Goal: Task Accomplishment & Management: Complete application form

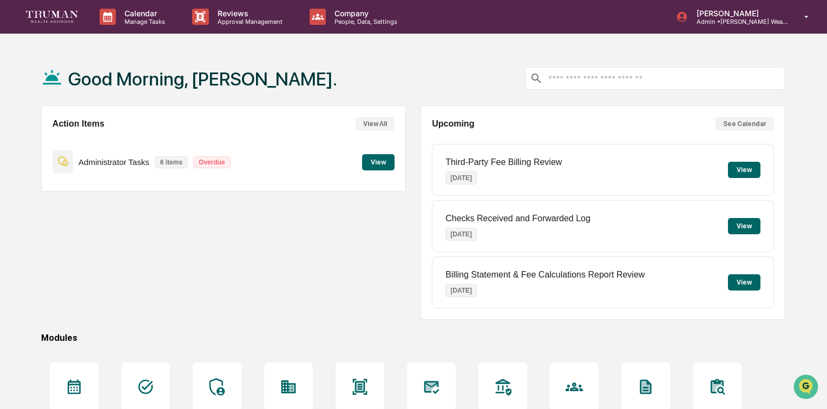
click at [378, 162] on button "View" at bounding box center [378, 162] width 32 height 16
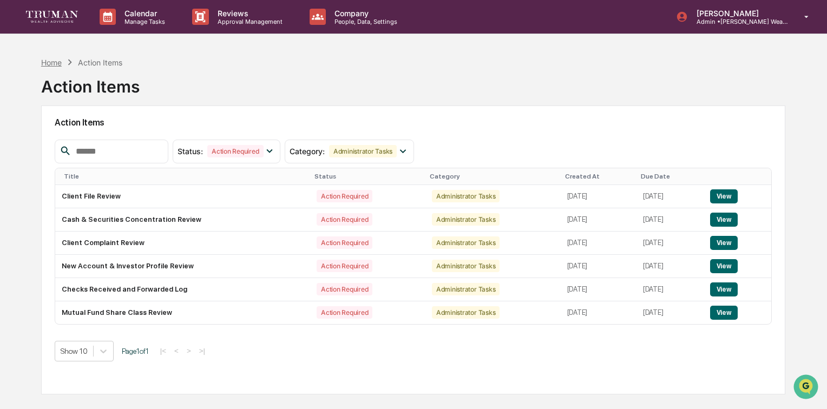
click at [50, 62] on div "Home" at bounding box center [51, 62] width 21 height 9
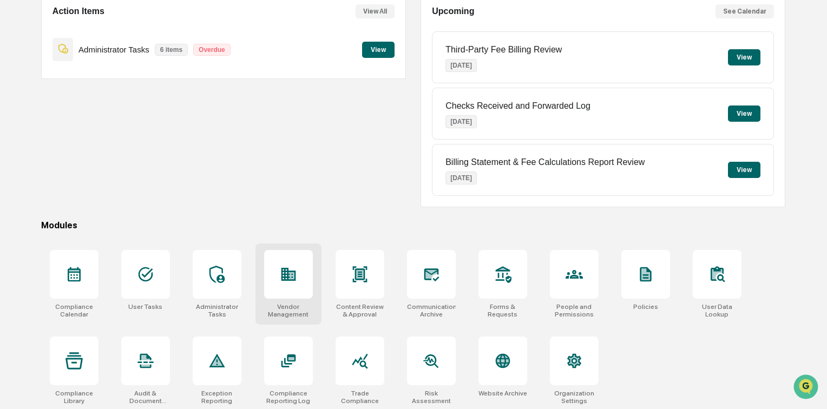
scroll to position [114, 0]
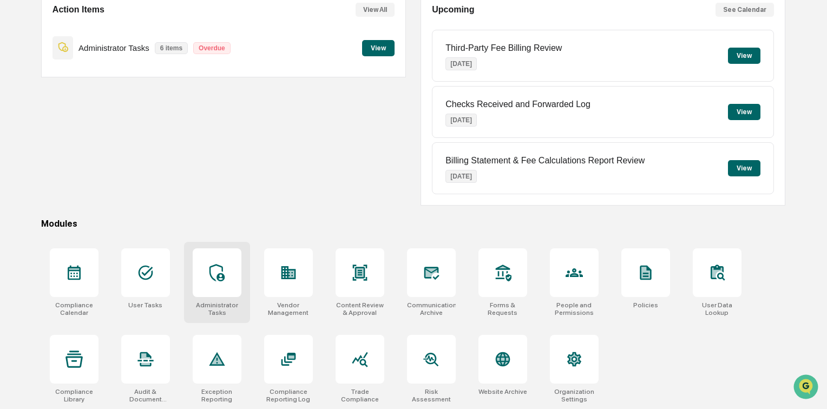
click at [215, 271] on icon at bounding box center [216, 272] width 17 height 17
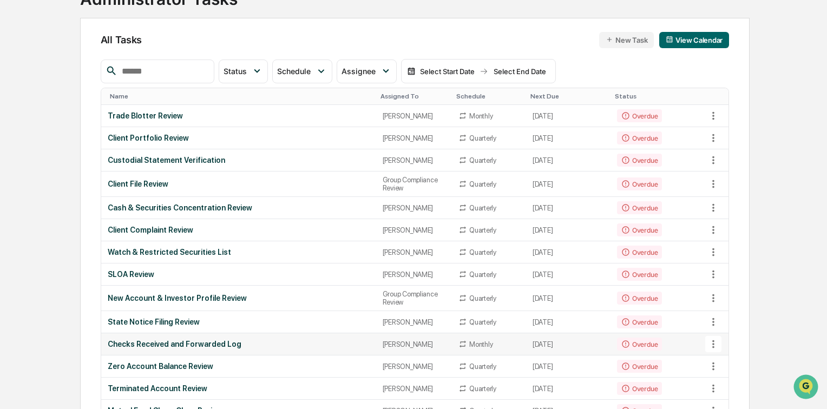
scroll to position [87, 0]
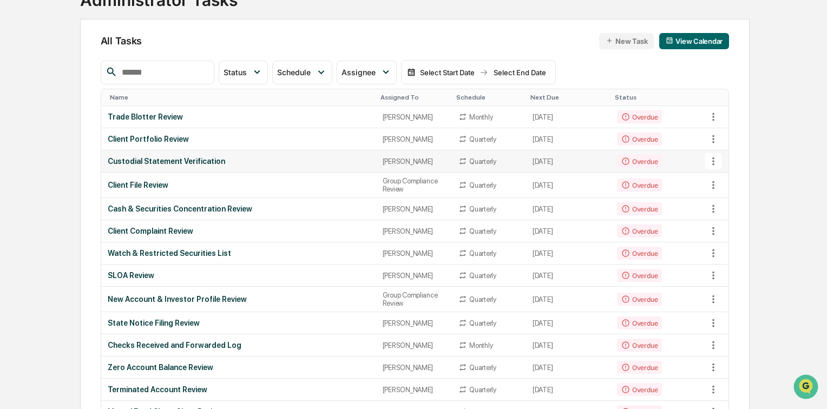
click at [200, 164] on div "Custodial Statement Verification" at bounding box center [239, 161] width 262 height 9
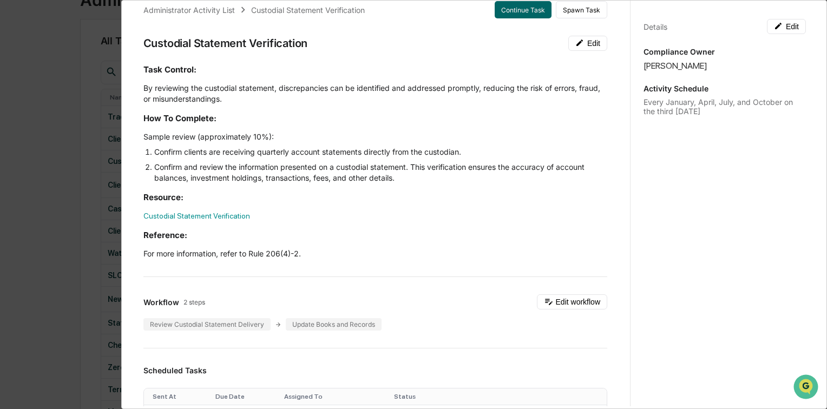
scroll to position [0, 0]
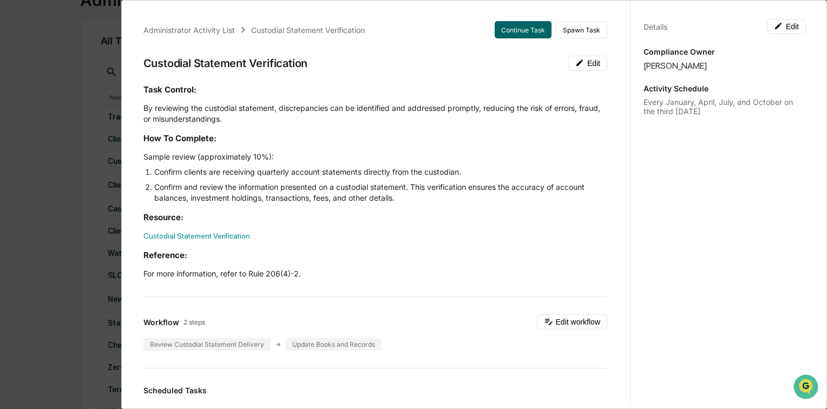
drag, startPoint x: 151, startPoint y: 156, endPoint x: 291, endPoint y: 162, distance: 140.3
click at [291, 162] on p "Sample review (approximately 10%):" at bounding box center [375, 157] width 464 height 11
click at [296, 159] on p "Sample review (approximately 10%):" at bounding box center [375, 157] width 464 height 11
click at [296, 158] on p "Sample review (approximately 10%):" at bounding box center [375, 157] width 464 height 11
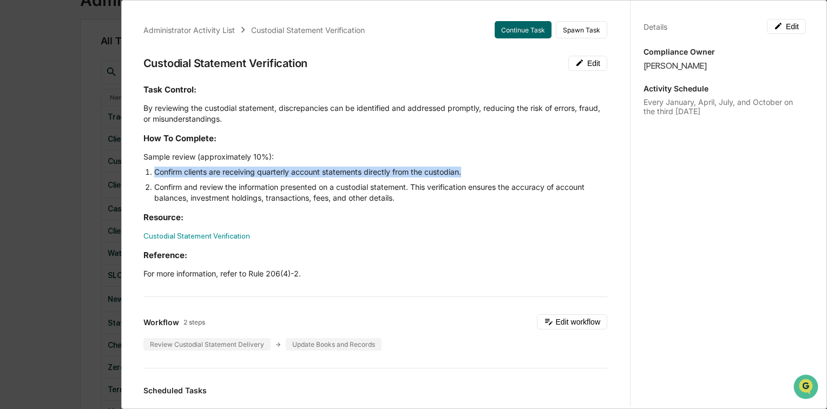
drag, startPoint x: 155, startPoint y: 172, endPoint x: 510, endPoint y: 175, distance: 355.2
click at [510, 175] on li "Confirm clients are receiving quarterly account statements directly from the cu…" at bounding box center [380, 172] width 453 height 11
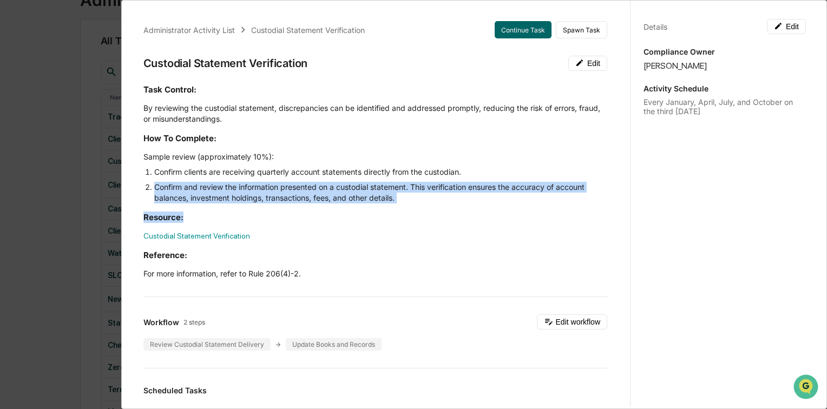
drag, startPoint x: 153, startPoint y: 186, endPoint x: 421, endPoint y: 210, distance: 269.1
click at [421, 210] on div "Task Control: By reviewing the custodial statement, discrepancies can be identi…" at bounding box center [375, 181] width 464 height 195
click at [407, 206] on div "Task Control: By reviewing the custodial statement, discrepancies can be identi…" at bounding box center [375, 181] width 464 height 195
drag, startPoint x: 153, startPoint y: 186, endPoint x: 417, endPoint y: 199, distance: 264.6
click at [417, 199] on li "Confirm and review the information presented on a custodial statement. This ver…" at bounding box center [380, 193] width 453 height 22
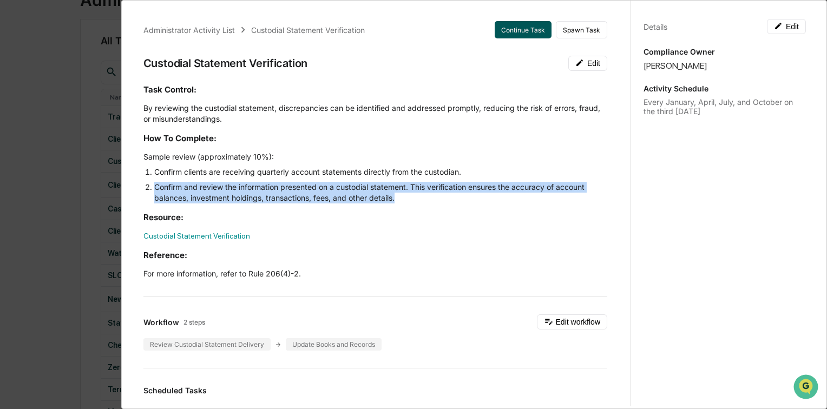
click at [511, 27] on button "Continue Task" at bounding box center [523, 29] width 57 height 17
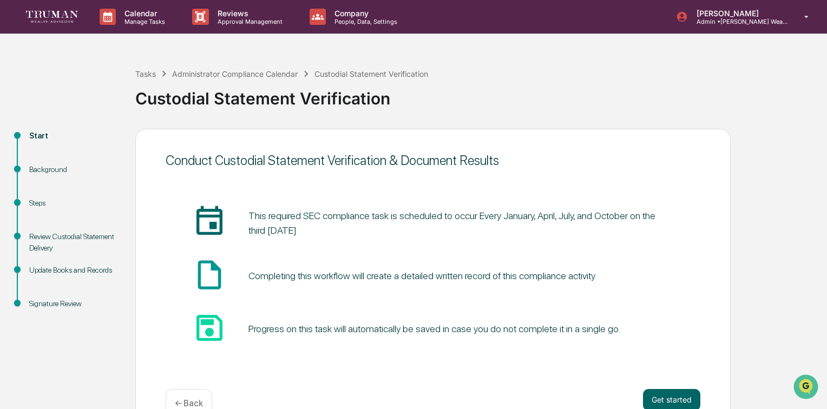
scroll to position [26, 0]
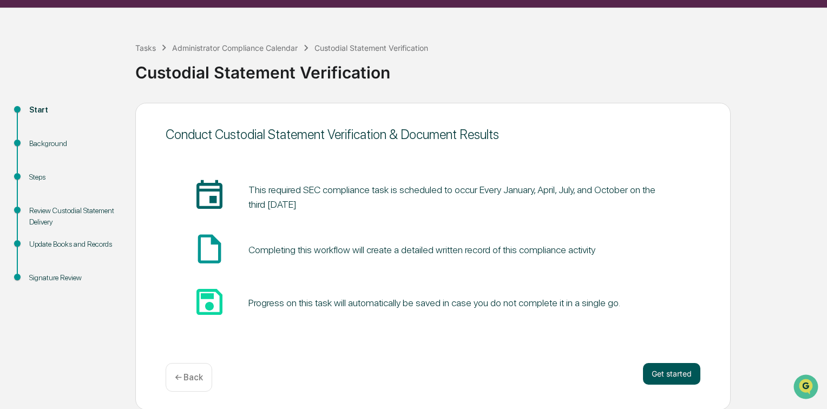
click at [657, 374] on button "Get started" at bounding box center [671, 374] width 57 height 22
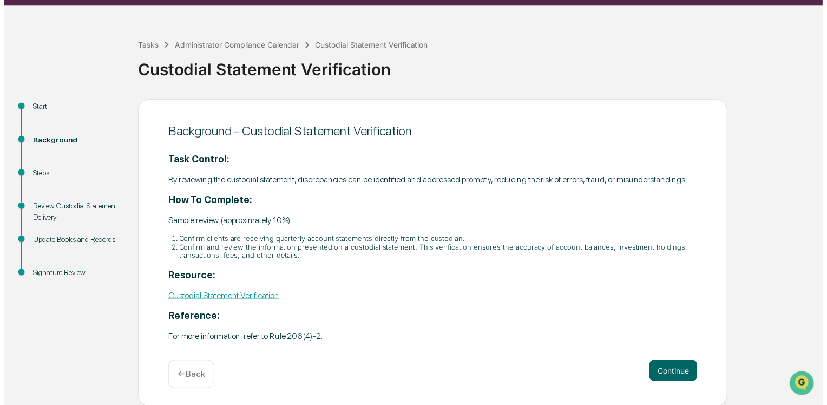
scroll to position [29, 0]
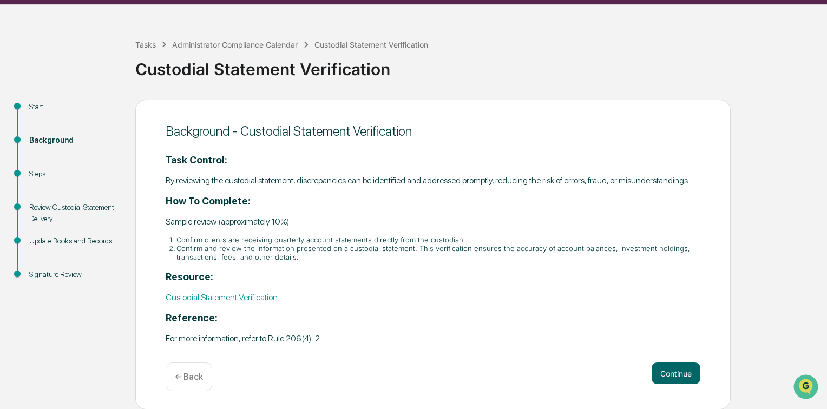
click at [262, 298] on link "Custodial Statement Verification" at bounding box center [222, 297] width 112 height 10
click at [673, 372] on button "Continue" at bounding box center [676, 374] width 49 height 22
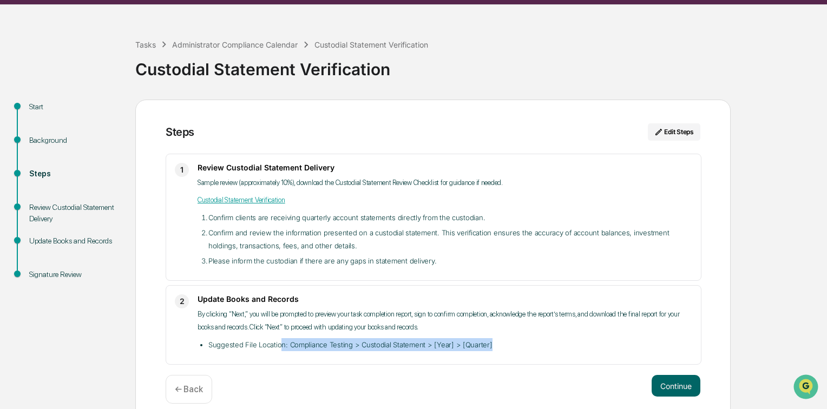
drag, startPoint x: 278, startPoint y: 346, endPoint x: 490, endPoint y: 346, distance: 211.7
click at [490, 346] on li "Suggested File Location: Compliance Testing > Custodial Statement > [Year] > [Q…" at bounding box center [450, 344] width 484 height 13
click at [468, 347] on li "Suggested File Location: Compliance Testing > Custodial Statement > [Year] > [Q…" at bounding box center [450, 344] width 484 height 13
drag, startPoint x: 457, startPoint y: 344, endPoint x: 496, endPoint y: 344, distance: 38.4
click at [496, 344] on li "Suggested File Location: Compliance Testing > Custodial Statement > [Year] > [Q…" at bounding box center [450, 344] width 484 height 13
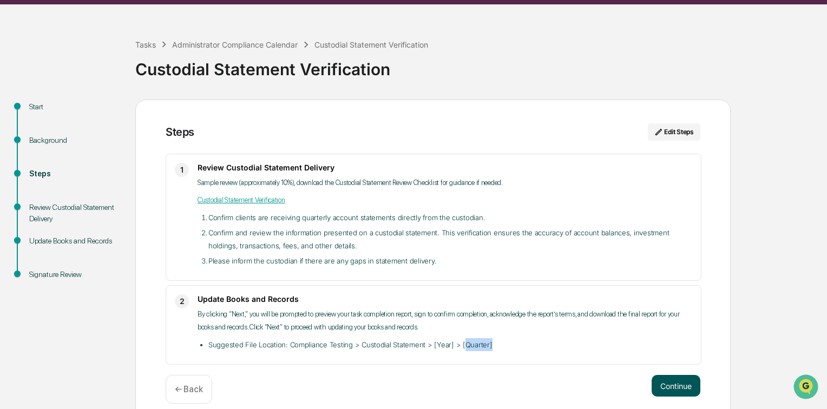
click at [674, 387] on button "Continue" at bounding box center [676, 386] width 49 height 22
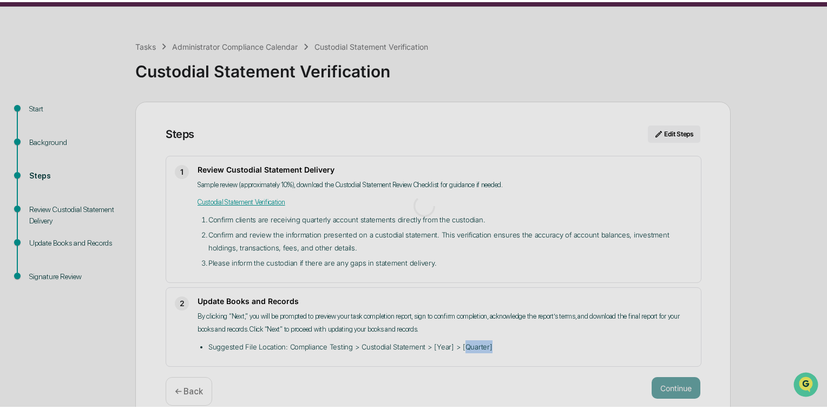
scroll to position [8, 0]
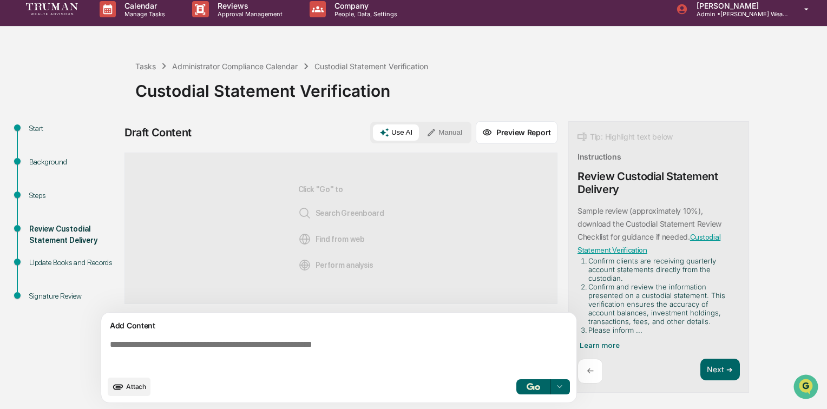
click at [444, 127] on button "Manual" at bounding box center [444, 133] width 49 height 16
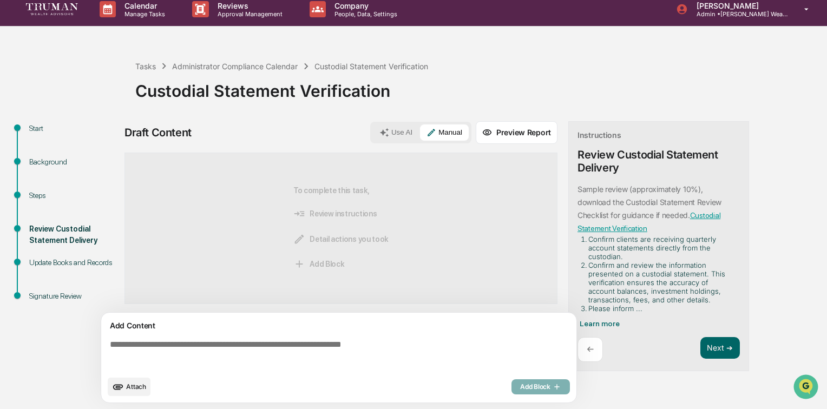
click at [331, 339] on textarea at bounding box center [341, 355] width 471 height 39
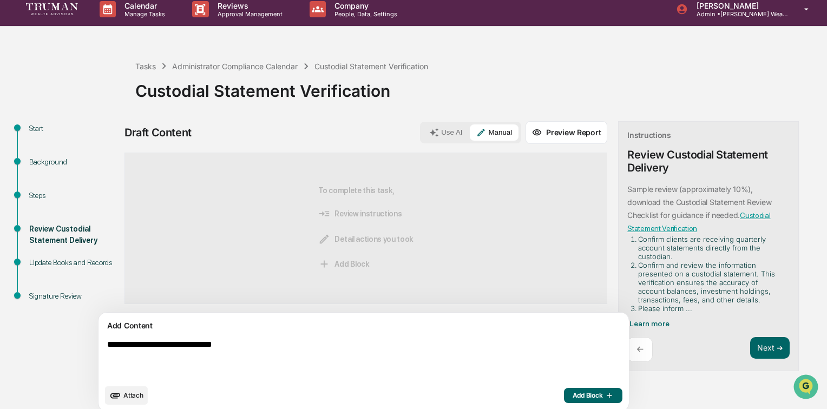
type textarea "**********"
click at [564, 400] on button "Add Block" at bounding box center [593, 395] width 58 height 15
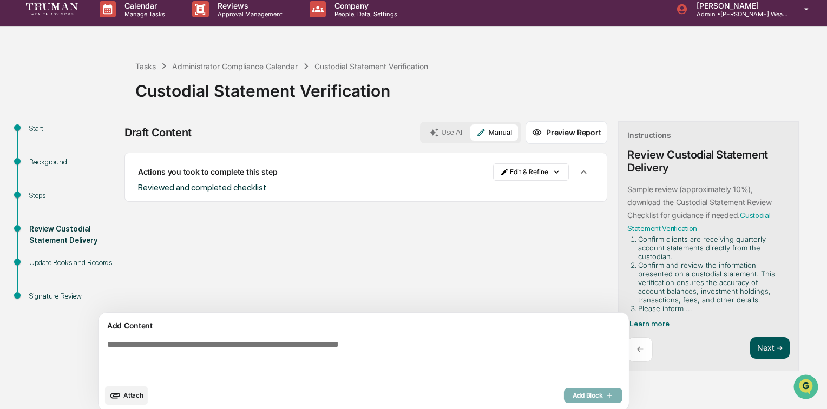
click at [750, 345] on button "Next ➔" at bounding box center [770, 348] width 40 height 22
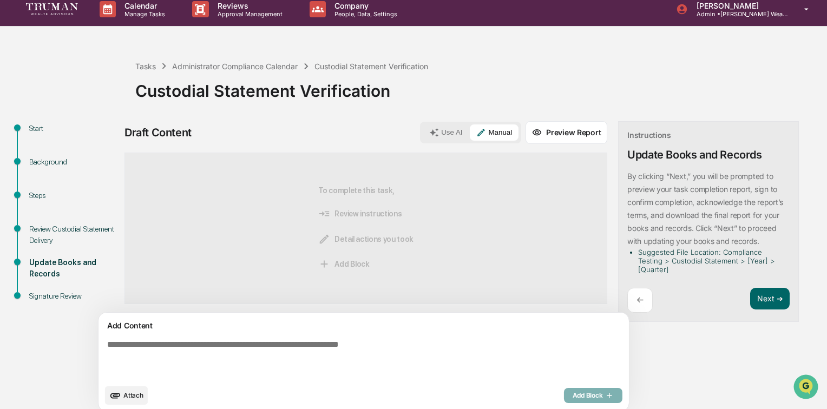
click at [470, 132] on button "Manual" at bounding box center [494, 133] width 49 height 16
click at [359, 344] on textarea at bounding box center [338, 360] width 471 height 48
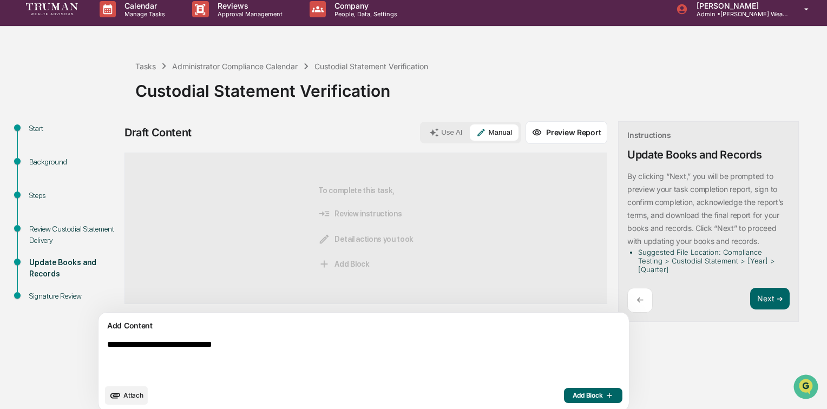
type textarea "**********"
click at [573, 392] on span "Add Block" at bounding box center [593, 395] width 41 height 9
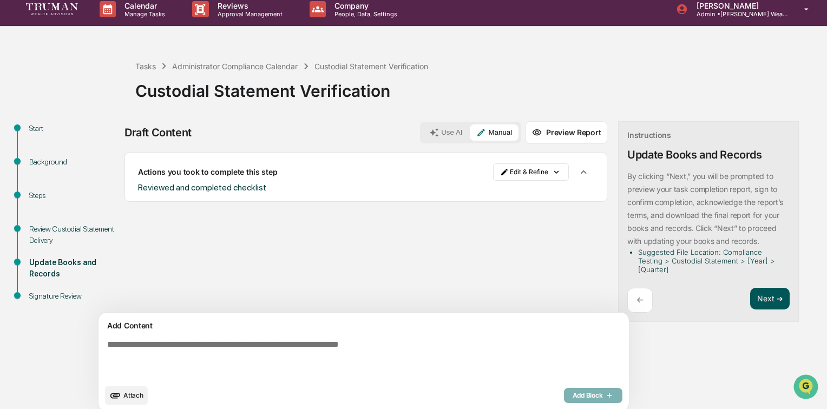
click at [750, 296] on button "Next ➔" at bounding box center [770, 299] width 40 height 22
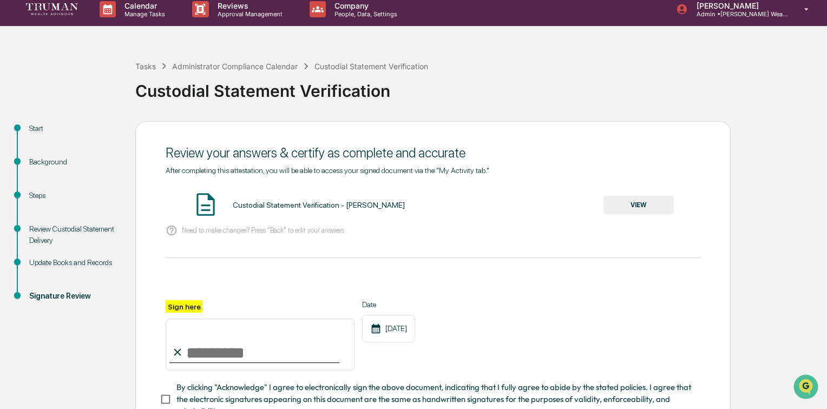
click at [276, 351] on input "Sign here" at bounding box center [260, 345] width 189 height 52
type input "**********"
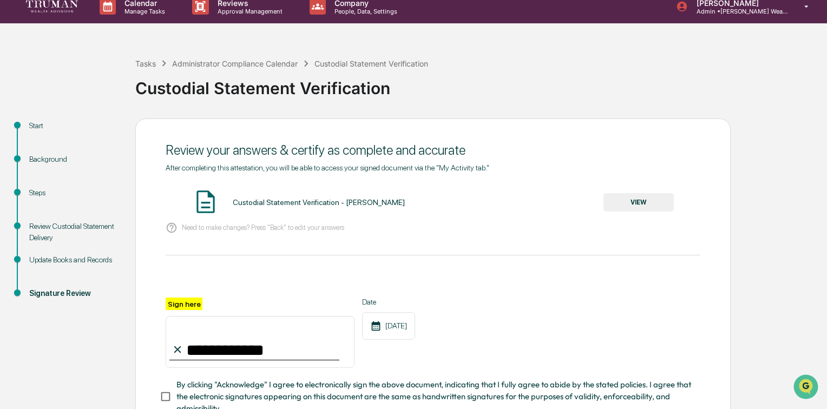
scroll to position [94, 0]
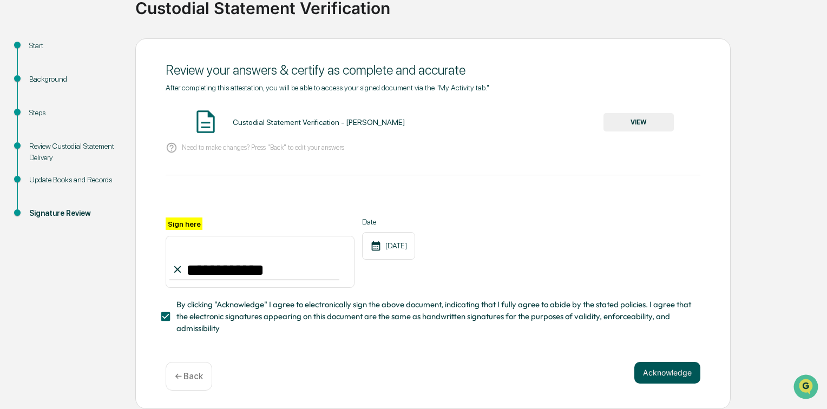
click at [674, 372] on button "Acknowledge" at bounding box center [668, 373] width 66 height 22
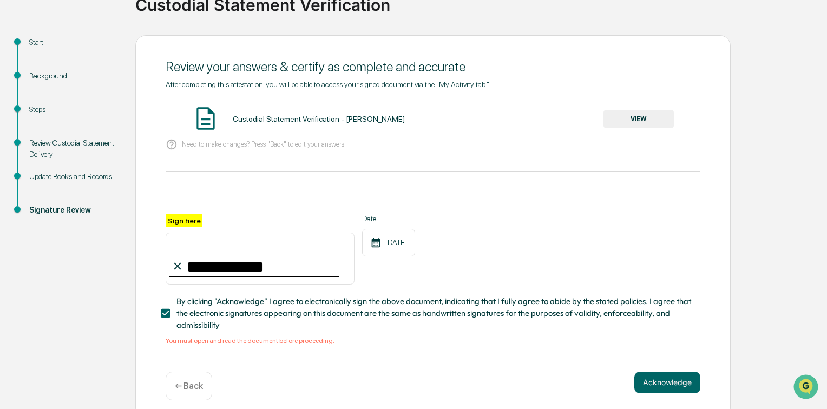
click at [624, 119] on button "VIEW" at bounding box center [639, 119] width 70 height 18
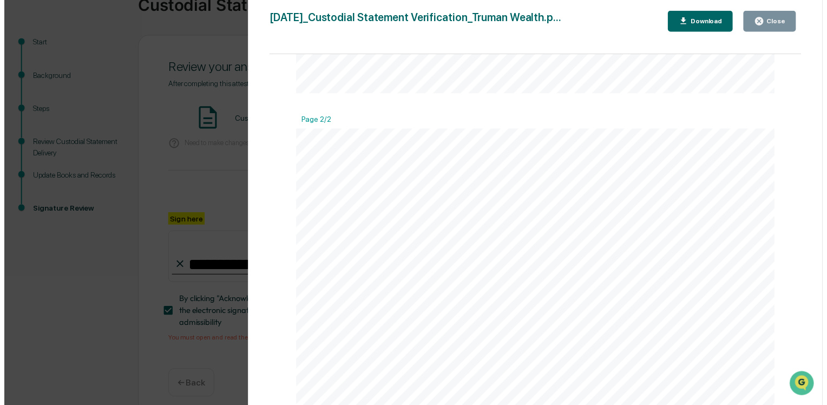
scroll to position [650, 0]
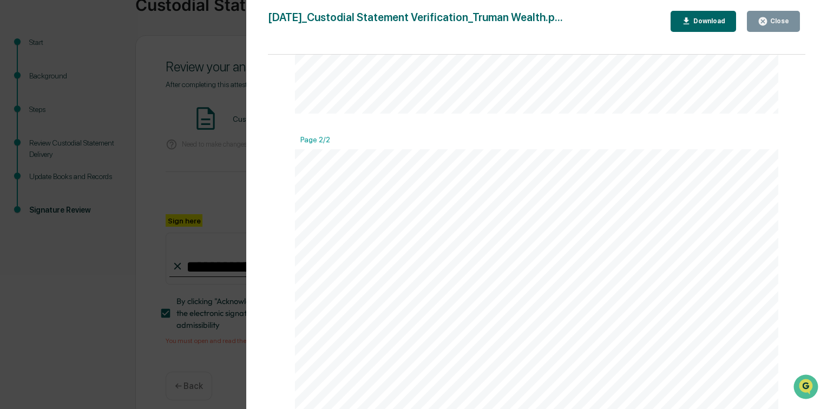
click at [779, 18] on div "Close" at bounding box center [778, 21] width 21 height 8
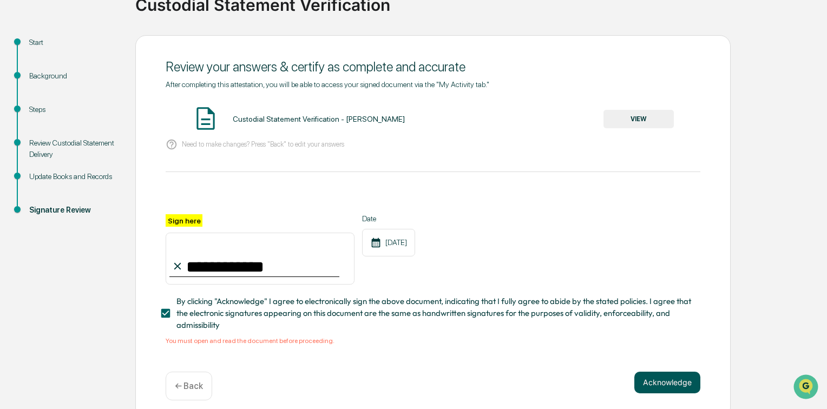
click at [667, 382] on button "Acknowledge" at bounding box center [668, 383] width 66 height 22
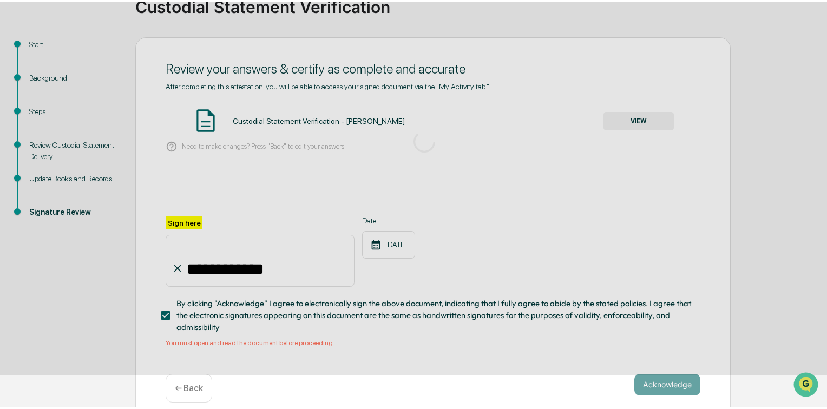
scroll to position [26, 0]
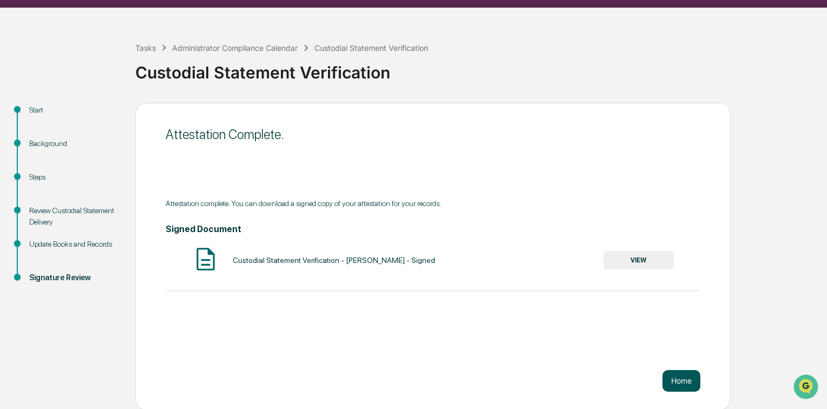
click at [673, 380] on button "Home" at bounding box center [682, 381] width 38 height 22
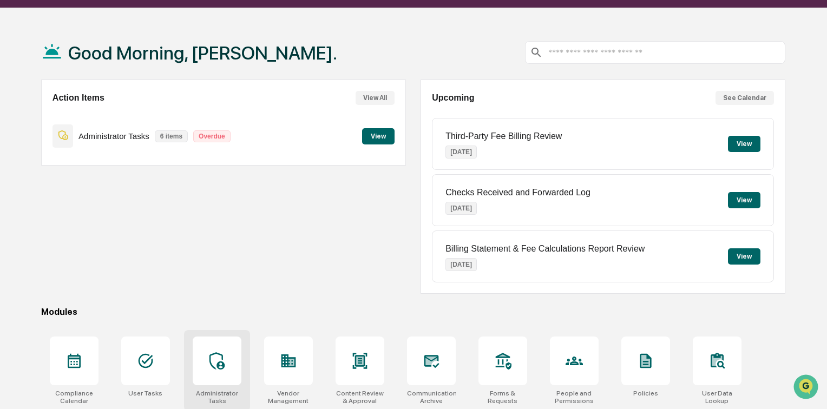
click at [225, 368] on div at bounding box center [217, 361] width 49 height 49
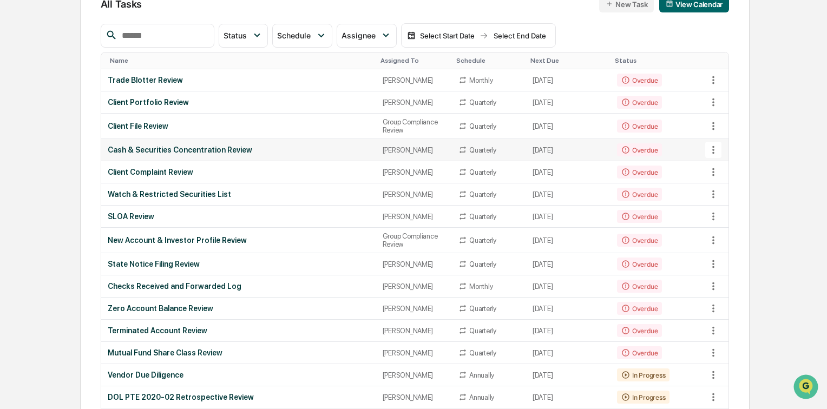
scroll to position [173, 0]
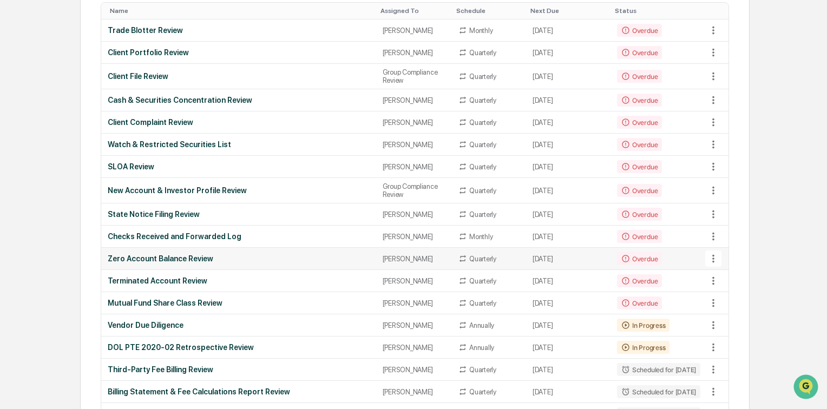
click at [292, 263] on div "Zero Account Balance Review" at bounding box center [239, 258] width 262 height 9
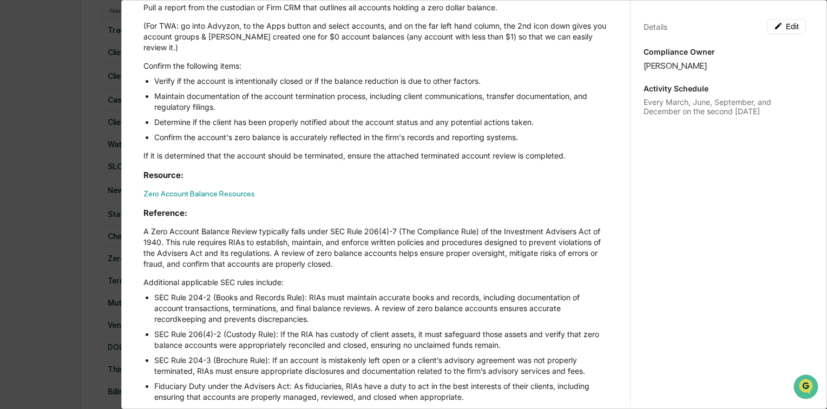
scroll to position [130, 0]
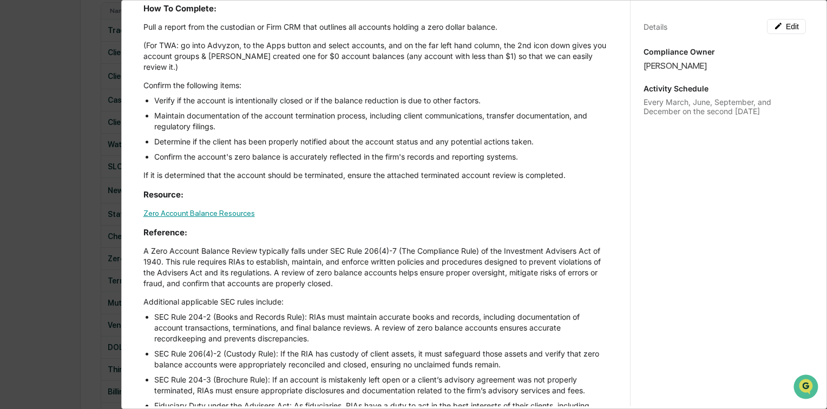
click at [221, 213] on link "Zero Account Balance Resources" at bounding box center [199, 213] width 112 height 9
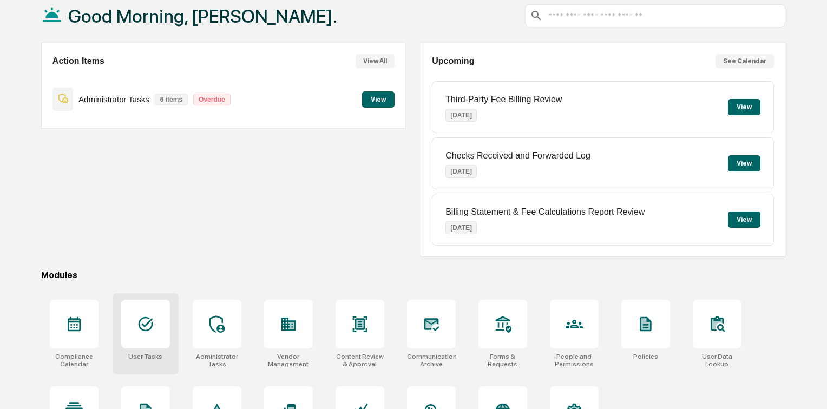
scroll to position [114, 0]
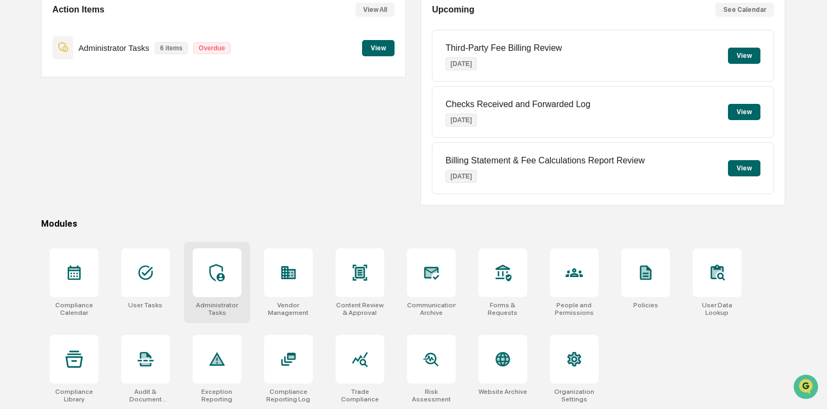
click at [208, 272] on icon at bounding box center [216, 272] width 17 height 17
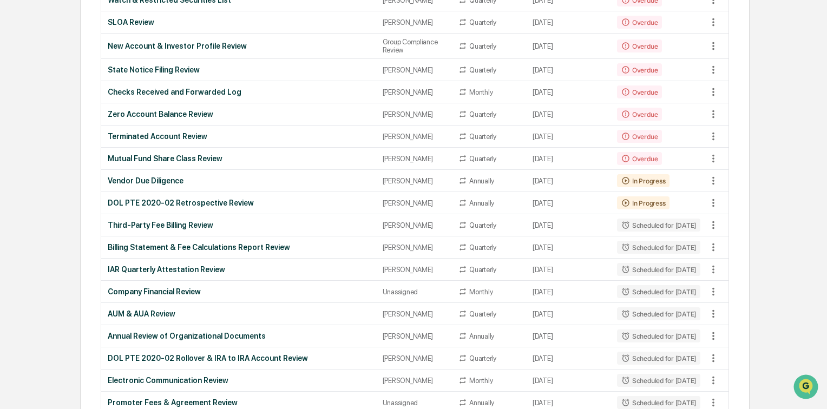
scroll to position [303, 0]
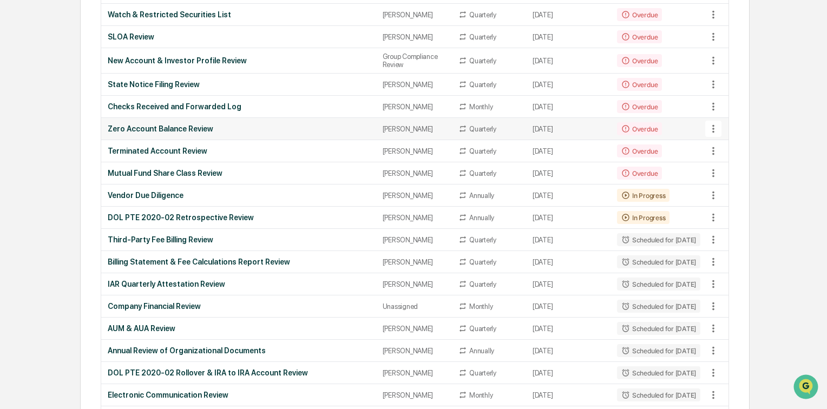
click at [206, 133] on div "Zero Account Balance Review" at bounding box center [239, 129] width 262 height 9
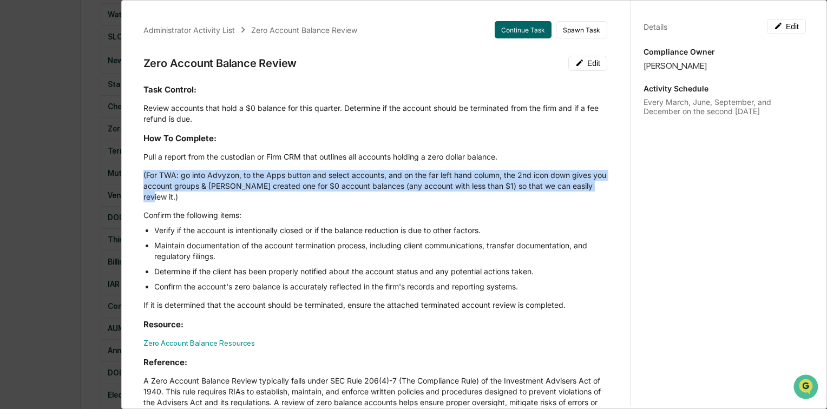
drag, startPoint x: 142, startPoint y: 176, endPoint x: 162, endPoint y: 197, distance: 28.7
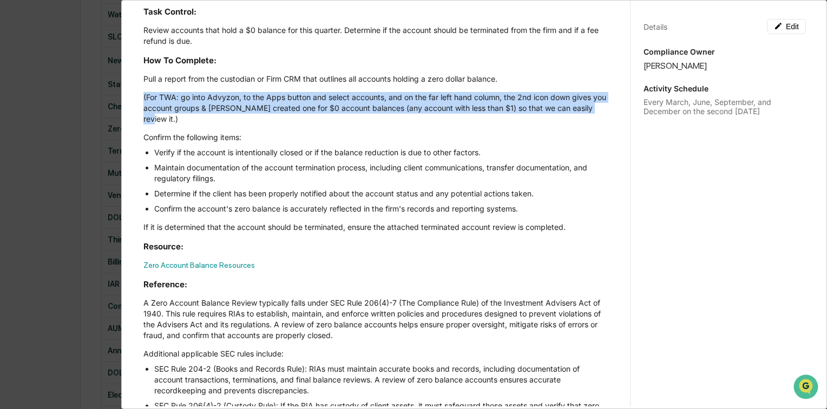
scroll to position [0, 0]
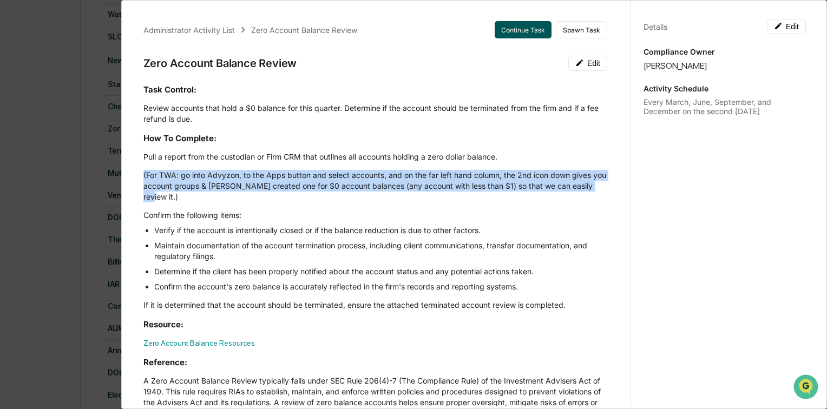
click at [507, 31] on button "Continue Task" at bounding box center [523, 29] width 57 height 17
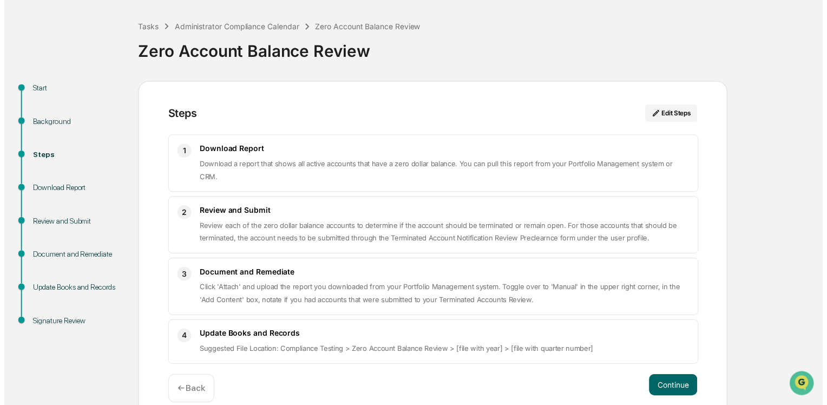
scroll to position [48, 0]
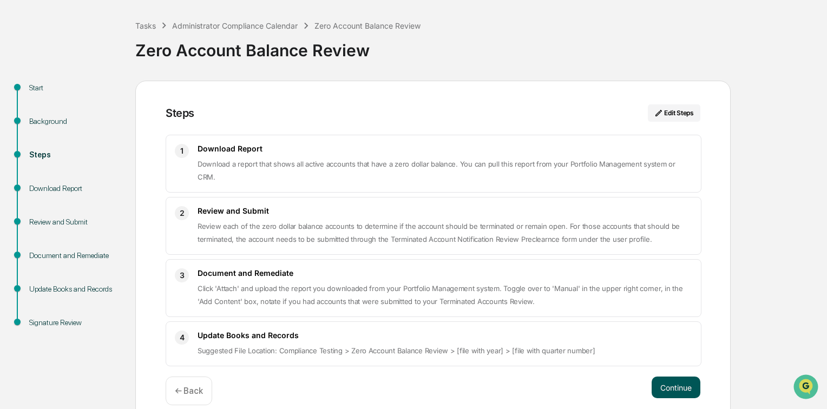
click at [667, 377] on button "Continue" at bounding box center [676, 388] width 49 height 22
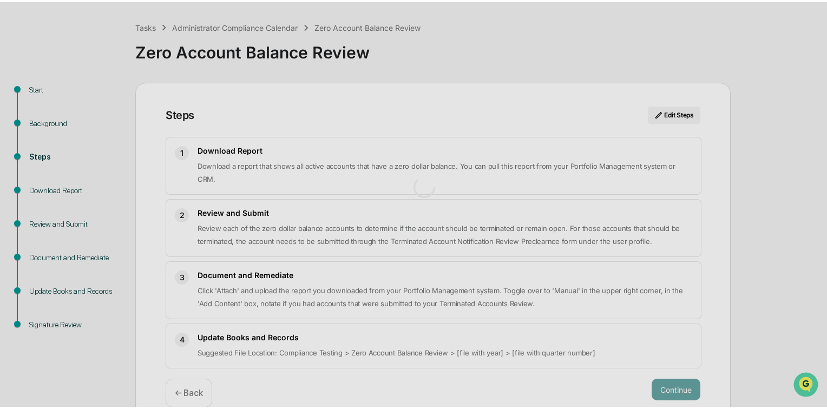
scroll to position [8, 0]
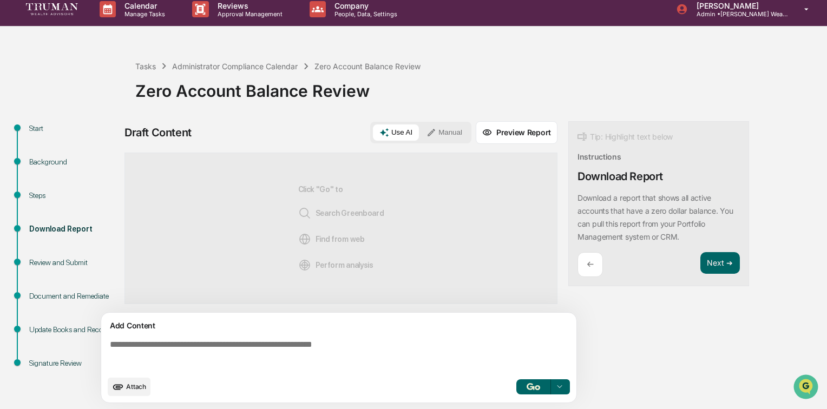
click at [441, 127] on button "Manual" at bounding box center [444, 133] width 49 height 16
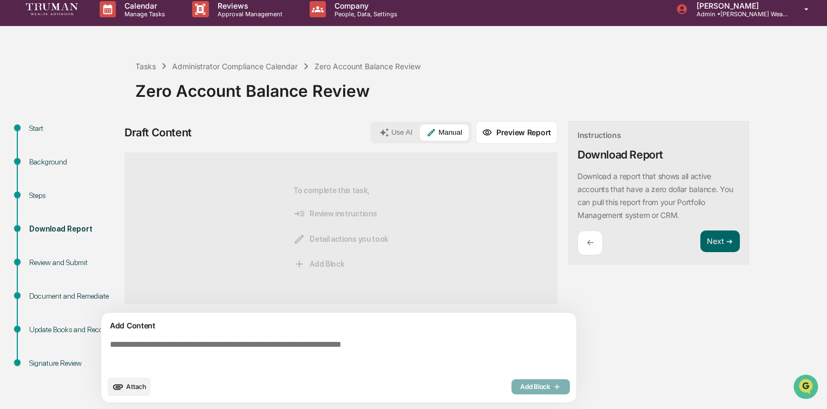
click at [315, 344] on textarea at bounding box center [341, 355] width 471 height 39
click at [273, 350] on textarea at bounding box center [341, 355] width 471 height 39
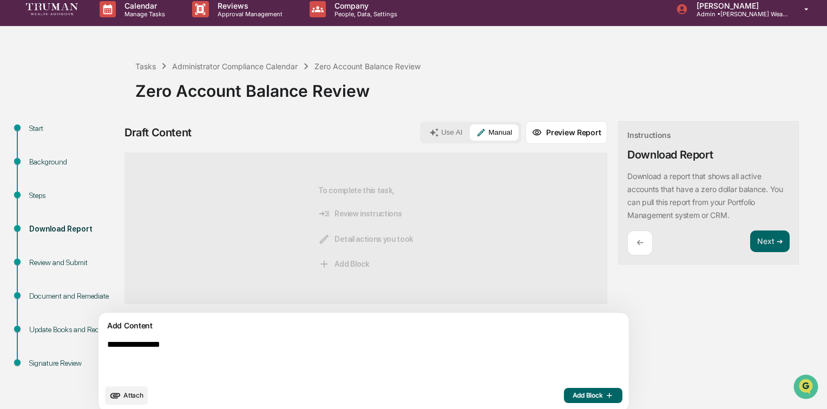
drag, startPoint x: 208, startPoint y: 342, endPoint x: 113, endPoint y: 341, distance: 95.3
click at [113, 341] on textarea "**********" at bounding box center [338, 360] width 471 height 48
type textarea "*"
type textarea "**********"
click at [573, 393] on span "Add Block" at bounding box center [593, 395] width 41 height 9
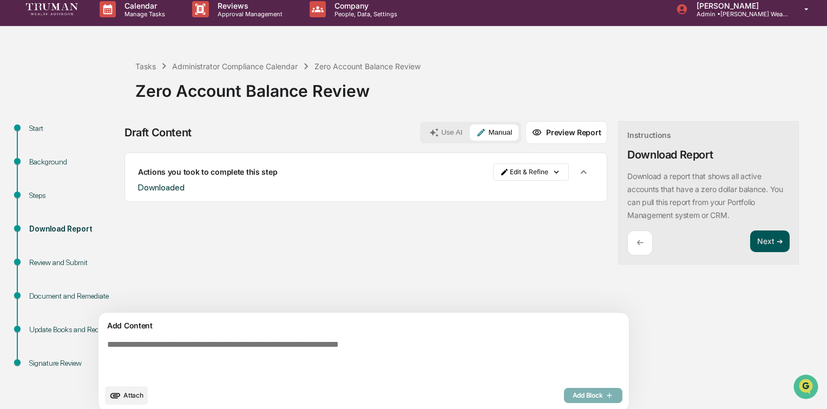
click at [750, 236] on button "Next ➔" at bounding box center [770, 242] width 40 height 22
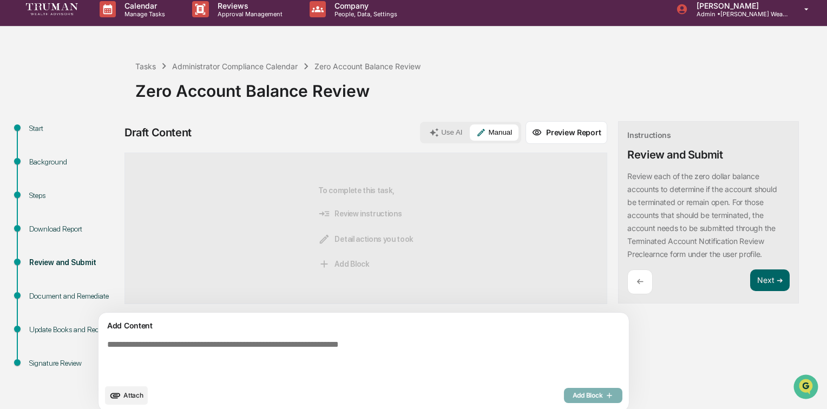
click at [327, 346] on textarea at bounding box center [338, 360] width 471 height 48
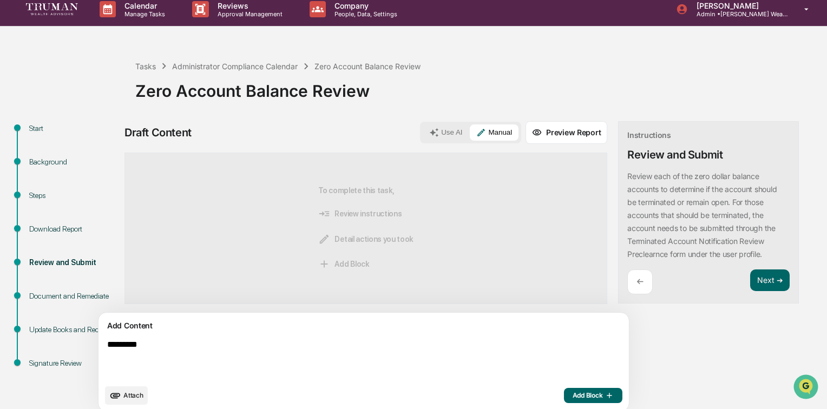
type textarea "********"
click at [603, 391] on icon "button" at bounding box center [608, 395] width 11 height 9
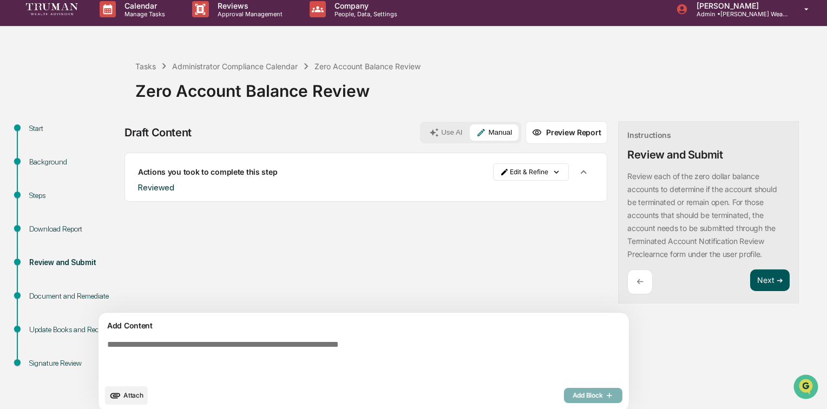
click at [750, 279] on button "Next ➔" at bounding box center [770, 281] width 40 height 22
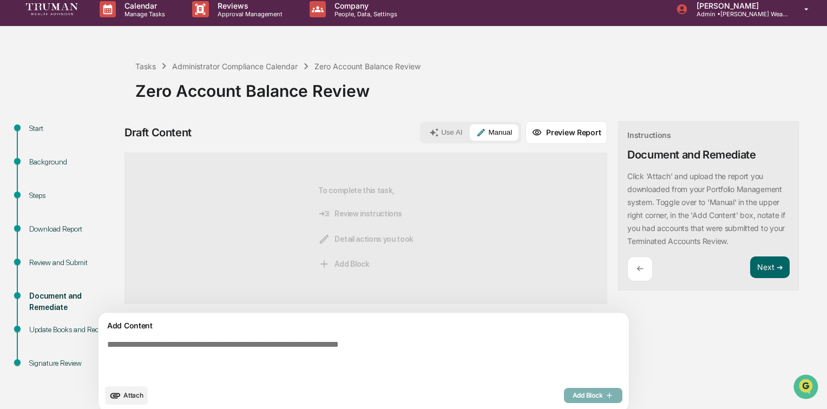
scroll to position [16, 0]
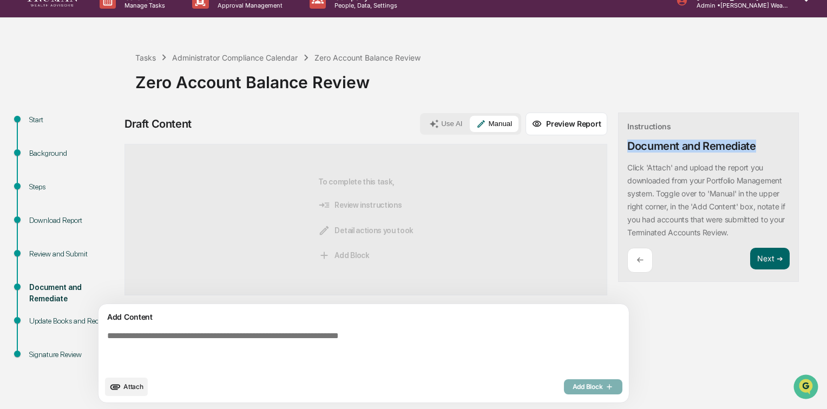
drag, startPoint x: 577, startPoint y: 147, endPoint x: 712, endPoint y: 147, distance: 135.4
click at [712, 147] on div "Instructions Document and Remediate Click 'Attach' and upload the report you do…" at bounding box center [708, 198] width 181 height 170
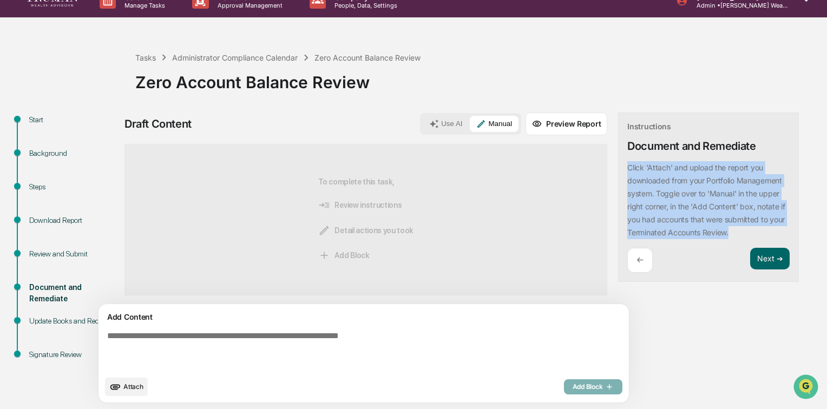
drag, startPoint x: 578, startPoint y: 165, endPoint x: 722, endPoint y: 229, distance: 157.8
click at [722, 229] on div "Click 'Attach' and upload the report you downloaded from your Portfolio Managem…" at bounding box center [708, 200] width 162 height 78
click at [665, 195] on p "Click 'Attach' and upload the report you downloaded from your Portfolio Managem…" at bounding box center [706, 200] width 158 height 74
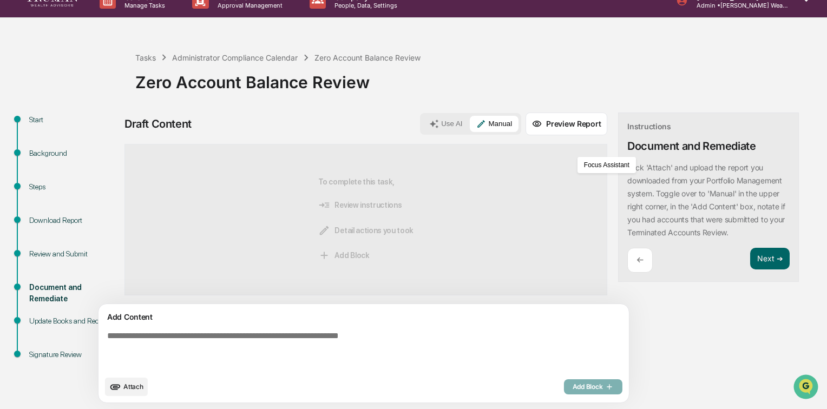
click at [642, 210] on p "Click 'Attach' and upload the report you downloaded from your Portfolio Managem…" at bounding box center [706, 200] width 158 height 74
click at [131, 385] on span "Attach" at bounding box center [133, 387] width 20 height 8
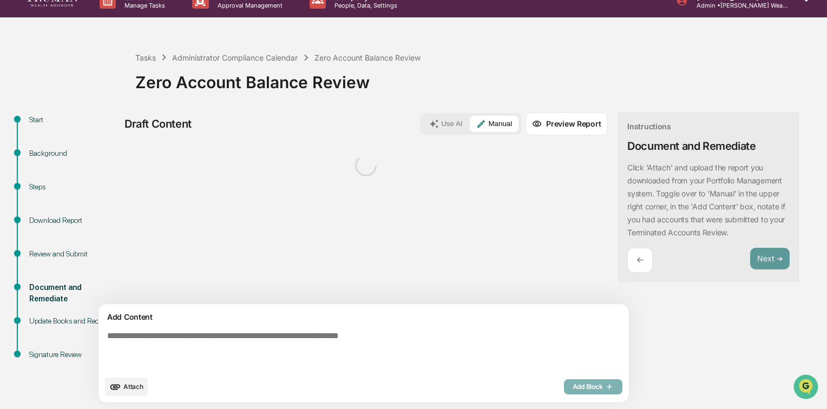
click at [187, 335] on textarea at bounding box center [338, 351] width 471 height 48
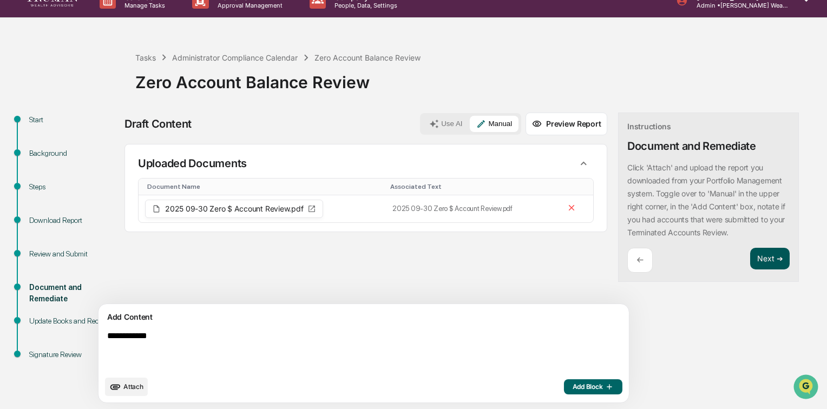
type textarea "**********"
click at [750, 258] on button "Next ➔" at bounding box center [770, 259] width 40 height 22
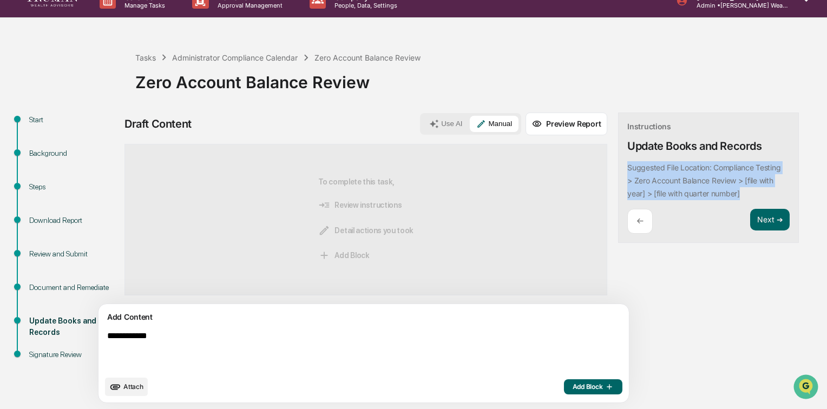
drag, startPoint x: 578, startPoint y: 166, endPoint x: 699, endPoint y: 188, distance: 123.3
click at [699, 188] on div "Suggested File Location: Compliance Testing > Zero Account Balance Review > [fi…" at bounding box center [708, 180] width 162 height 39
click at [699, 187] on div "Suggested File Location: Compliance Testing > Zero Account Balance Review > [fi…" at bounding box center [708, 180] width 162 height 39
drag, startPoint x: 697, startPoint y: 180, endPoint x: 707, endPoint y: 192, distance: 16.2
click at [707, 192] on div "Suggested File Location: Compliance Testing > Zero Account Balance Review > [fi…" at bounding box center [708, 180] width 162 height 39
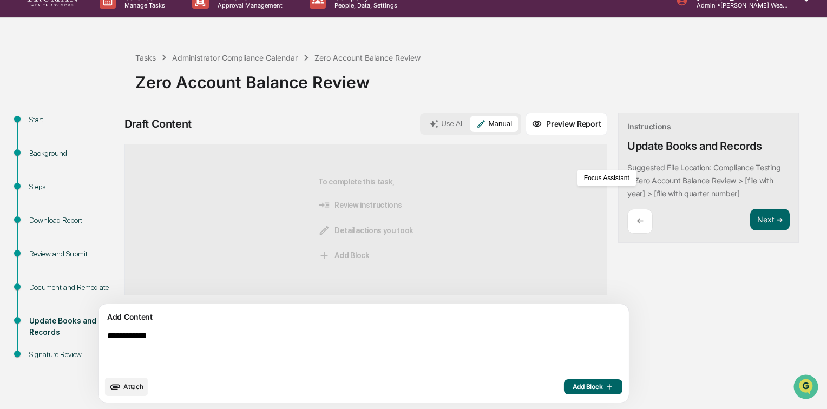
click at [636, 146] on div "Update Books and Records" at bounding box center [694, 146] width 134 height 13
drag, startPoint x: 579, startPoint y: 146, endPoint x: 726, endPoint y: 143, distance: 147.3
click at [726, 143] on div "Instructions Update Books and Records Suggested File Location: Compliance Testi…" at bounding box center [708, 178] width 181 height 131
drag, startPoint x: 204, startPoint y: 337, endPoint x: 78, endPoint y: 342, distance: 126.3
click at [78, 342] on div "**********" at bounding box center [413, 261] width 816 height 297
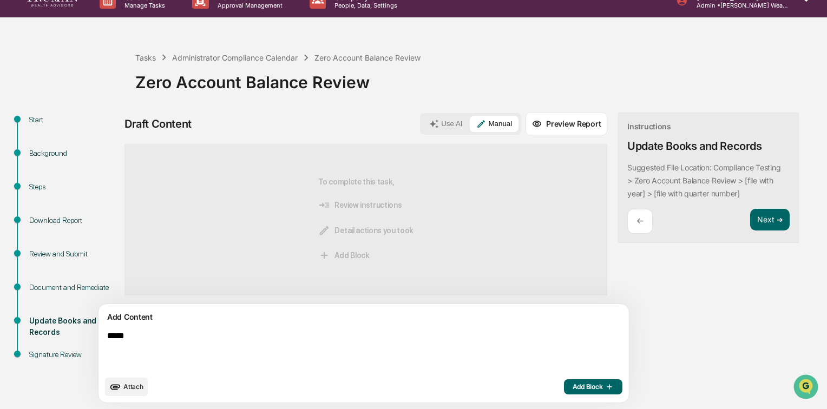
type textarea "*****"
click at [573, 388] on span "Add Block" at bounding box center [593, 387] width 41 height 9
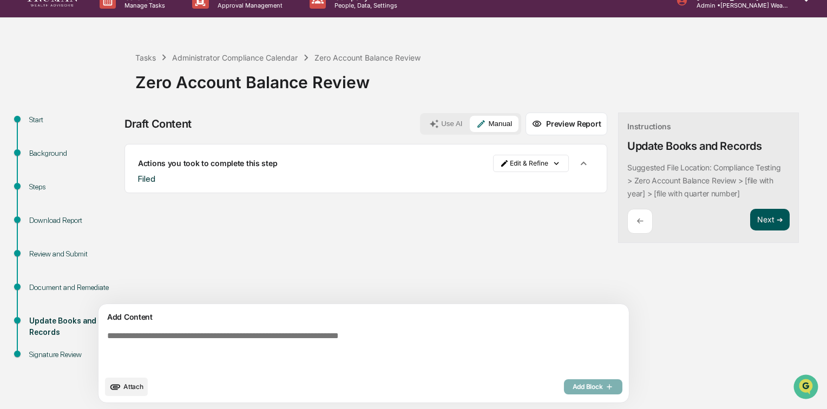
click at [750, 215] on button "Next ➔" at bounding box center [770, 220] width 40 height 22
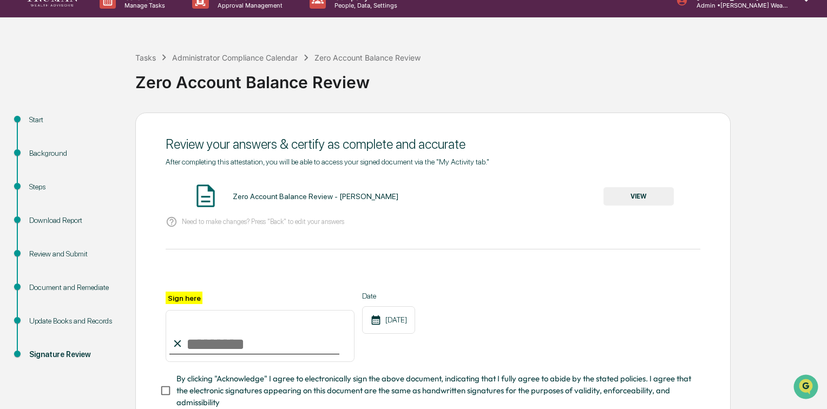
click at [270, 344] on input "Sign here" at bounding box center [260, 336] width 189 height 52
type input "**********"
click at [635, 196] on button "VIEW" at bounding box center [639, 196] width 70 height 18
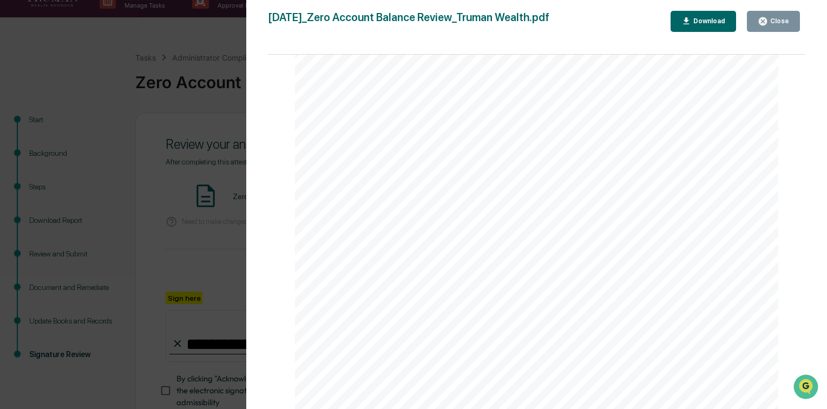
scroll to position [996, 0]
click at [773, 21] on div "Close" at bounding box center [778, 21] width 21 height 8
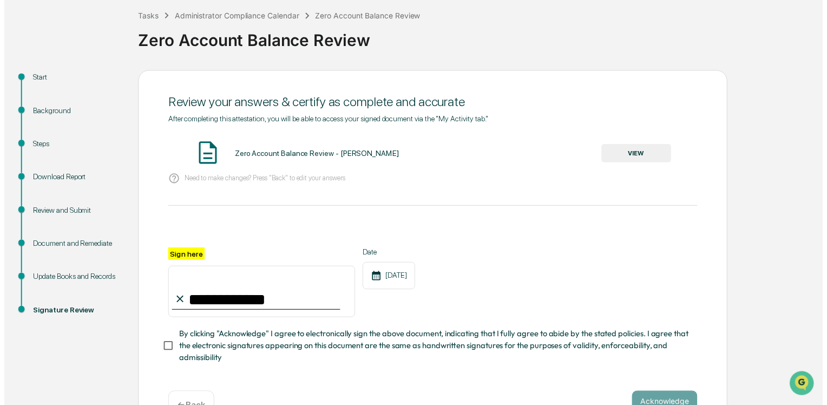
scroll to position [94, 0]
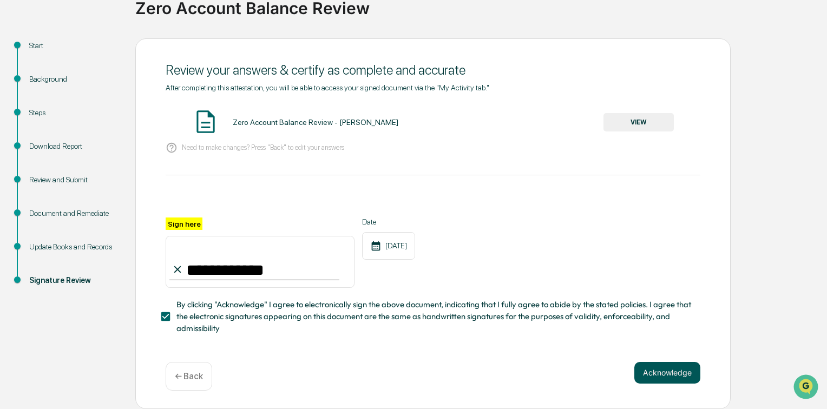
click at [665, 371] on button "Acknowledge" at bounding box center [668, 373] width 66 height 22
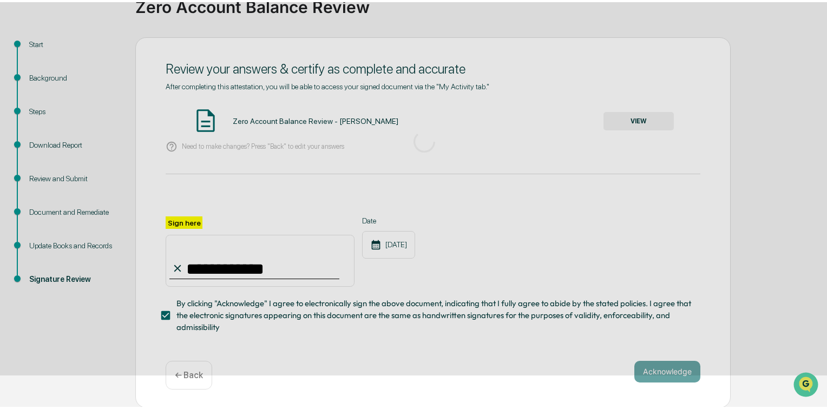
scroll to position [26, 0]
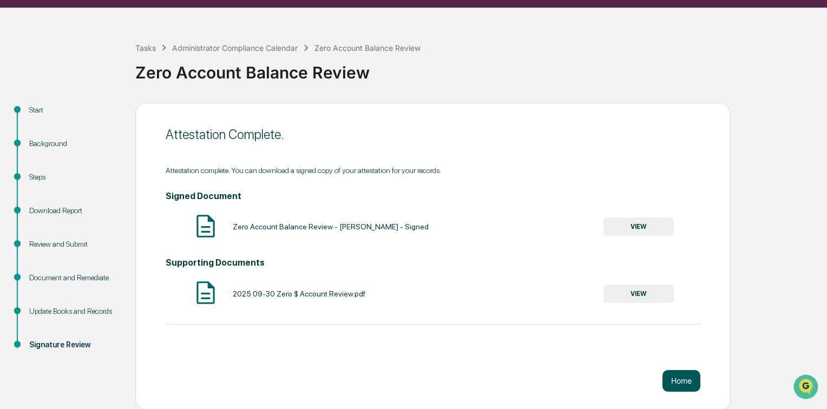
click at [678, 379] on button "Home" at bounding box center [682, 381] width 38 height 22
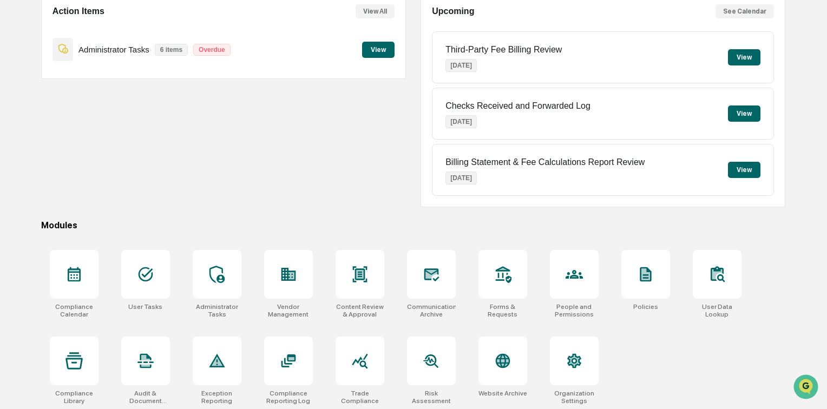
scroll to position [113, 0]
click at [217, 274] on icon at bounding box center [216, 274] width 17 height 17
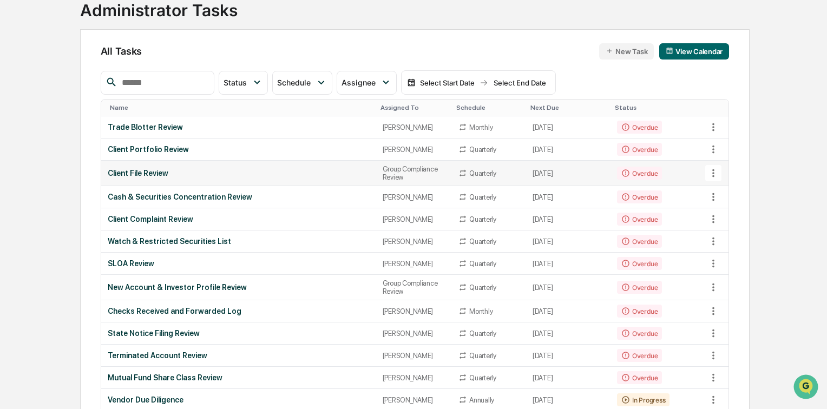
scroll to position [130, 0]
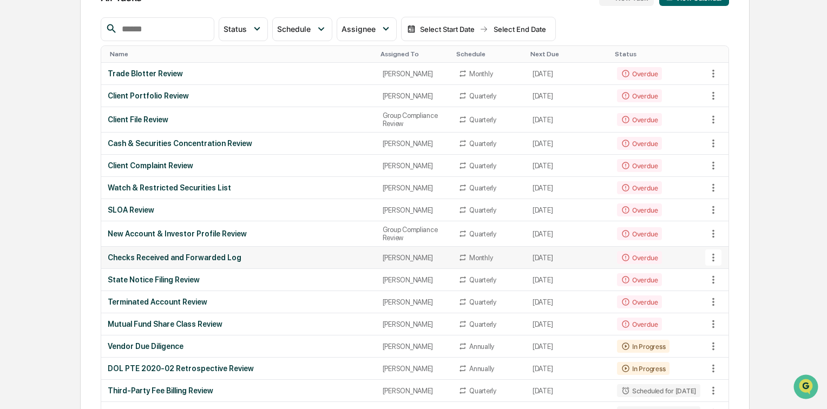
click at [204, 262] on div "Checks Received and Forwarded Log" at bounding box center [239, 257] width 262 height 9
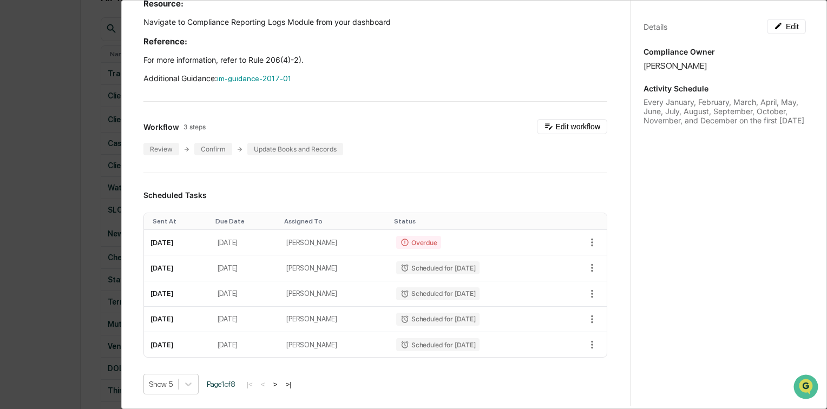
scroll to position [0, 0]
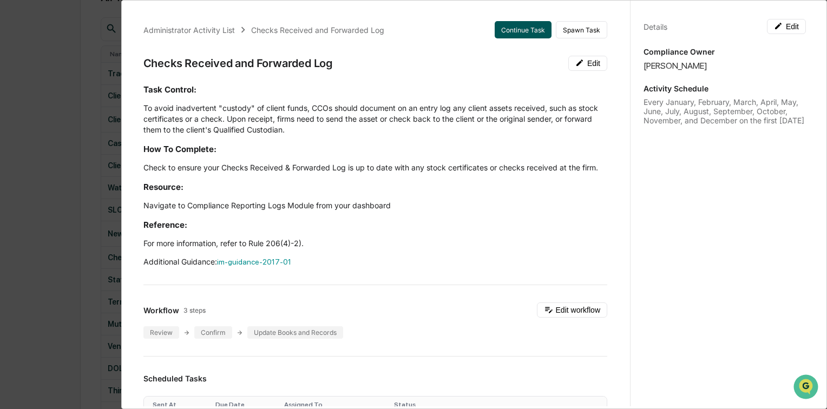
click at [523, 28] on button "Continue Task" at bounding box center [523, 29] width 57 height 17
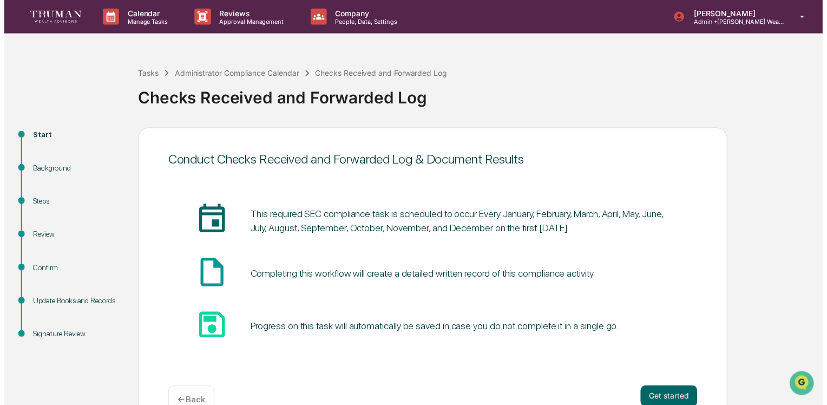
scroll to position [26, 0]
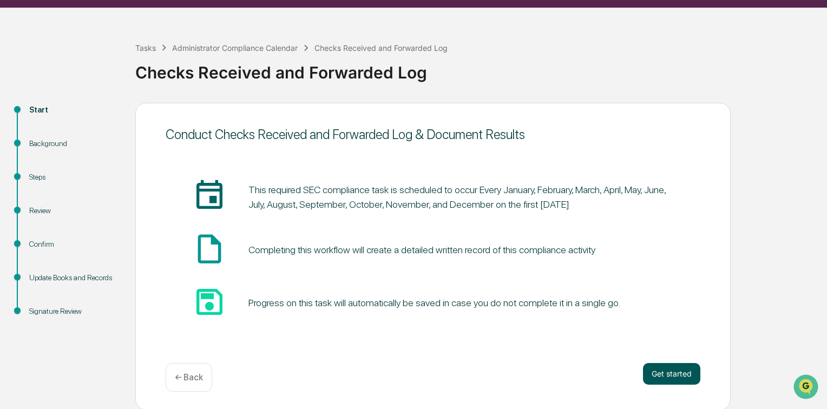
click at [659, 375] on button "Get started" at bounding box center [671, 374] width 57 height 22
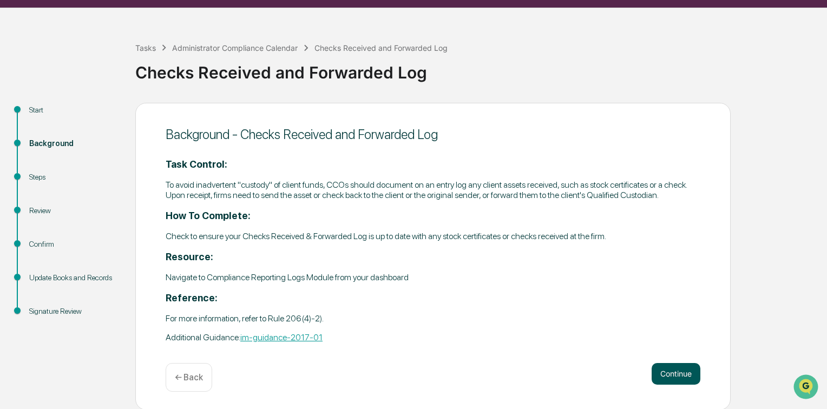
click at [665, 371] on button "Continue" at bounding box center [676, 374] width 49 height 22
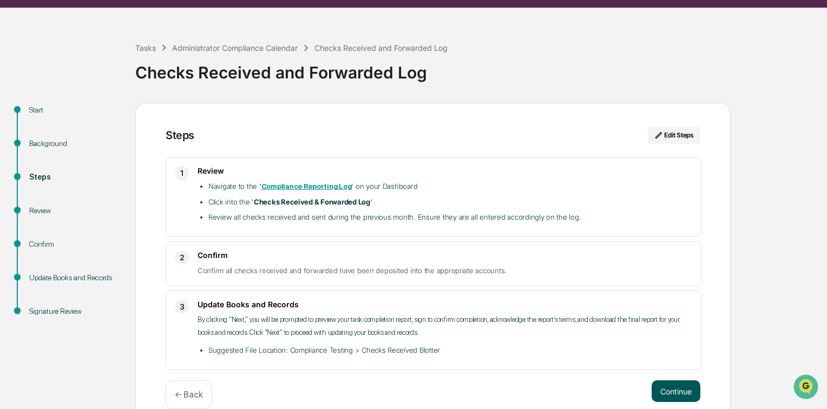
click at [674, 392] on button "Continue" at bounding box center [676, 392] width 49 height 22
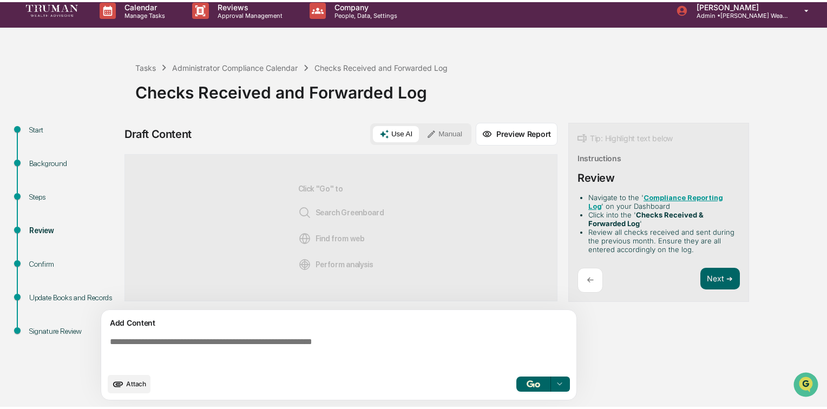
scroll to position [8, 0]
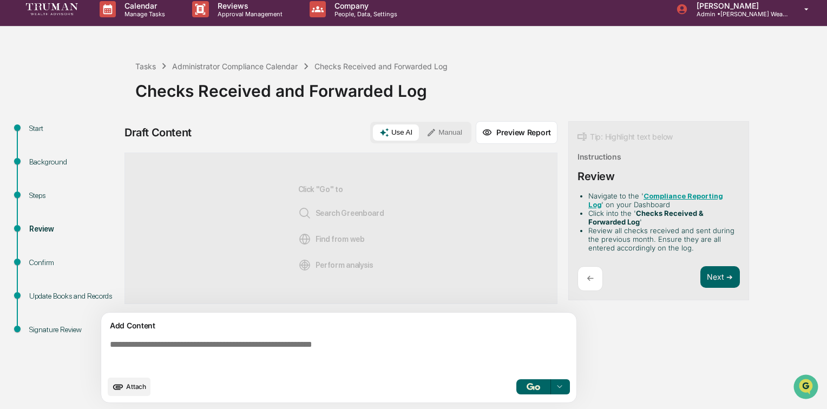
click at [447, 133] on button "Manual" at bounding box center [444, 133] width 49 height 16
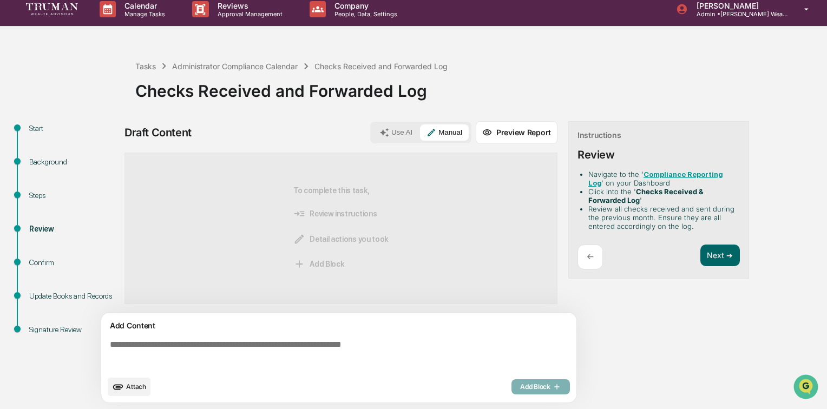
click at [258, 342] on textarea at bounding box center [341, 355] width 471 height 39
click at [324, 340] on textarea at bounding box center [341, 355] width 471 height 39
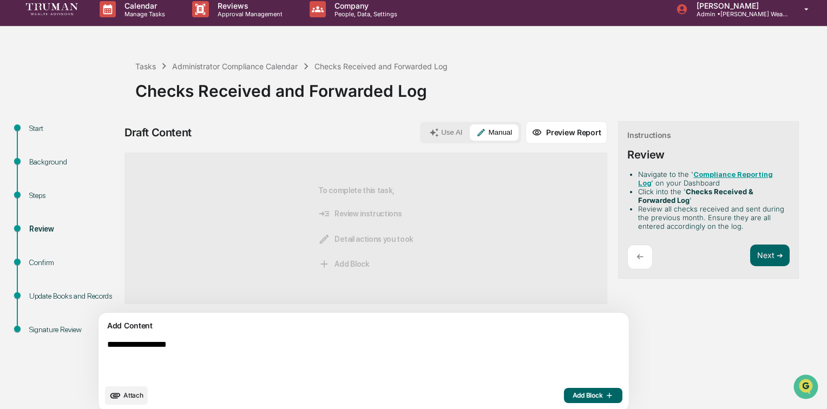
type textarea "**********"
click at [573, 392] on span "Add Block" at bounding box center [593, 395] width 41 height 9
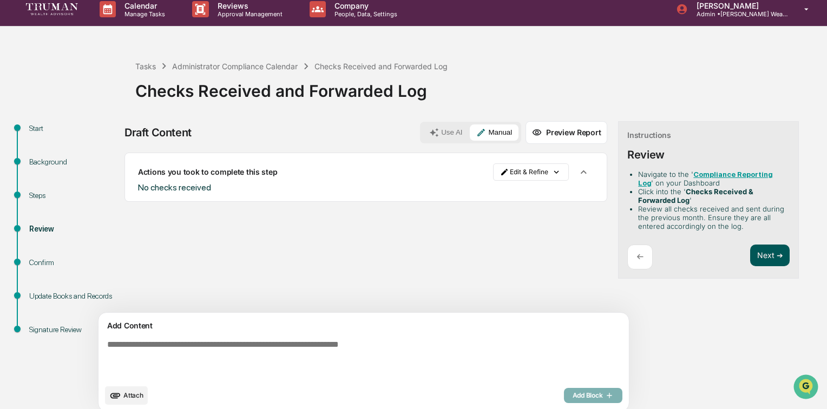
click at [750, 251] on button "Next ➔" at bounding box center [770, 256] width 40 height 22
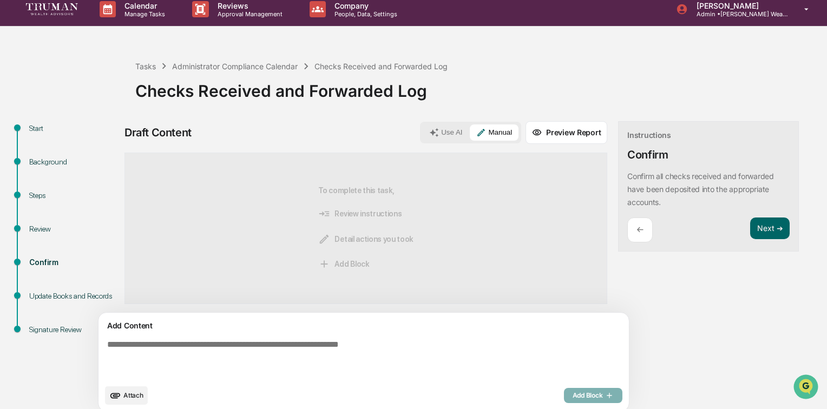
click at [340, 344] on textarea at bounding box center [338, 360] width 471 height 48
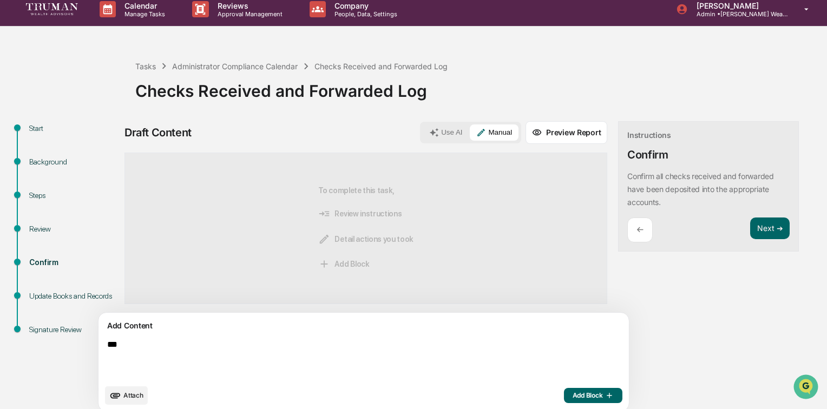
type textarea "***"
click at [573, 394] on span "Add Block" at bounding box center [593, 395] width 41 height 9
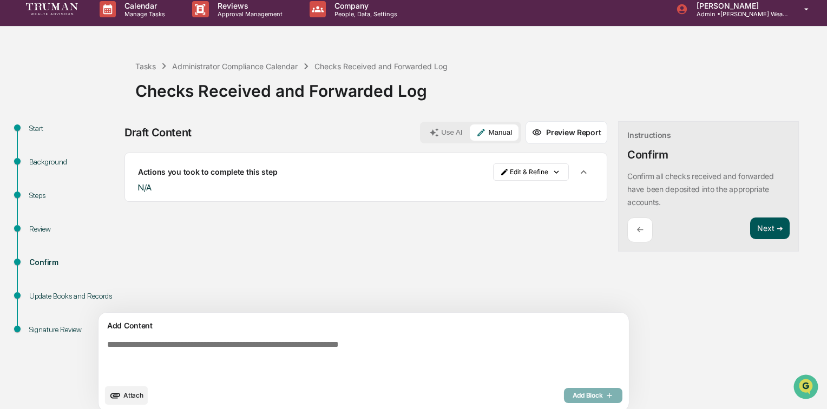
click at [750, 227] on button "Next ➔" at bounding box center [770, 229] width 40 height 22
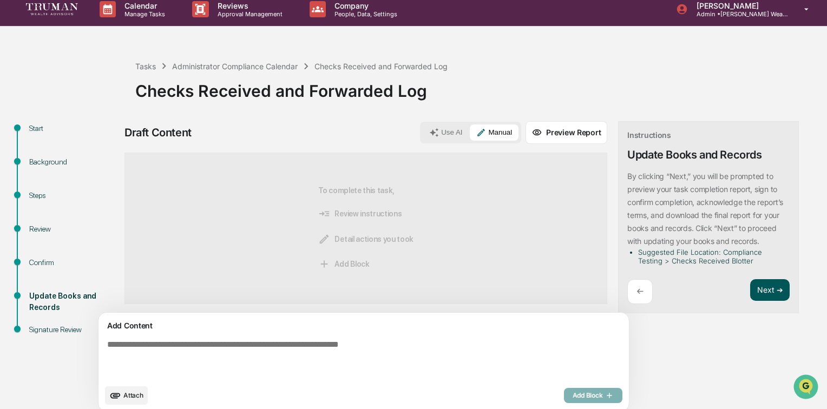
click at [750, 291] on button "Next ➔" at bounding box center [770, 290] width 40 height 22
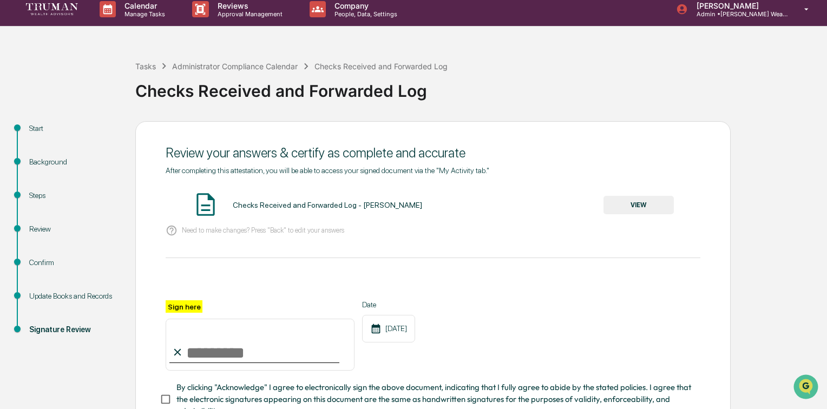
click at [221, 348] on input "Sign here" at bounding box center [260, 345] width 189 height 52
type input "**********"
click at [639, 206] on button "VIEW" at bounding box center [639, 205] width 70 height 18
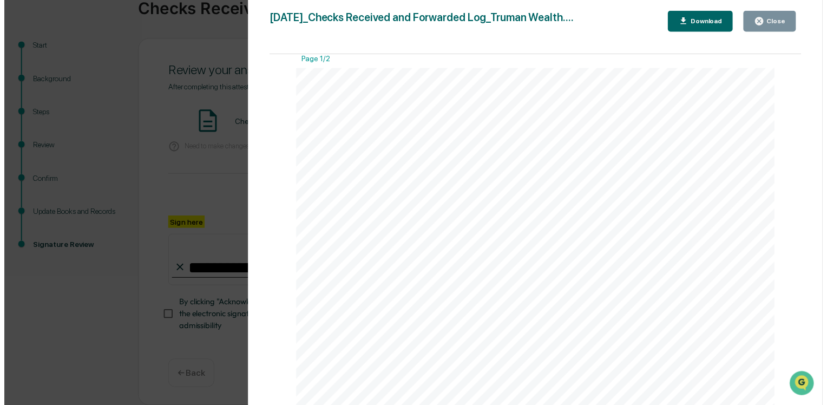
scroll to position [0, 0]
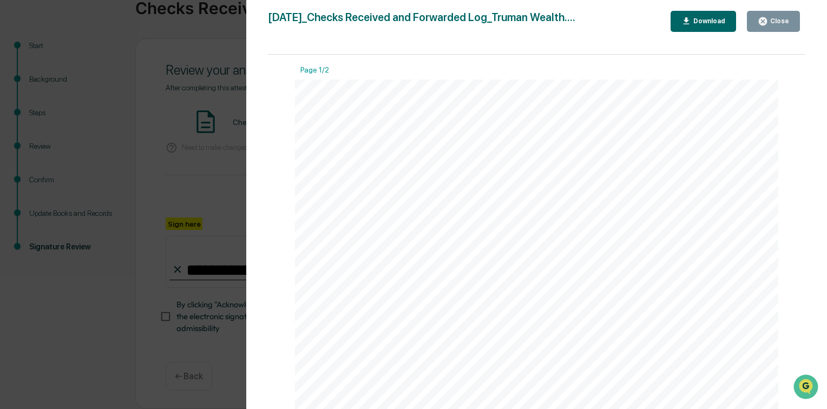
click at [763, 18] on icon "button" at bounding box center [763, 21] width 8 height 8
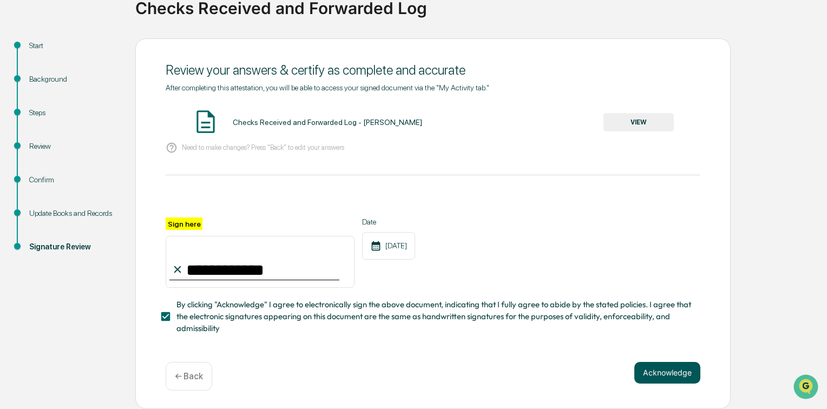
click at [654, 371] on button "Acknowledge" at bounding box center [668, 373] width 66 height 22
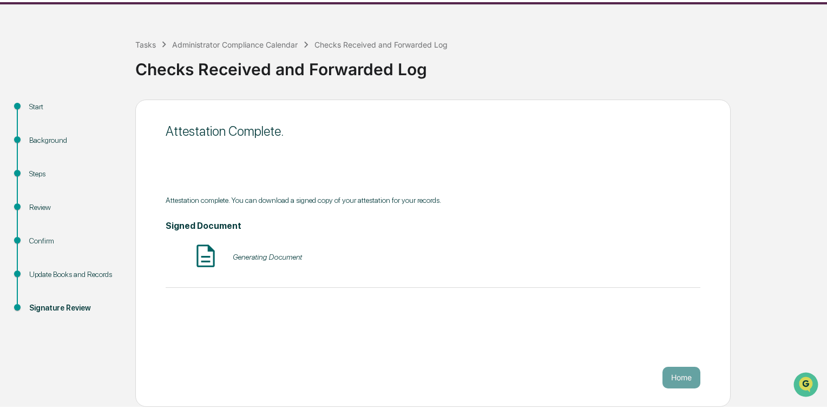
scroll to position [26, 0]
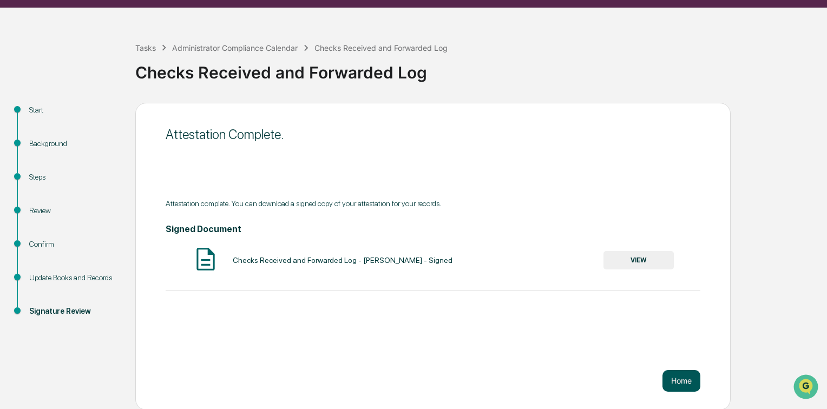
click at [683, 383] on button "Home" at bounding box center [682, 381] width 38 height 22
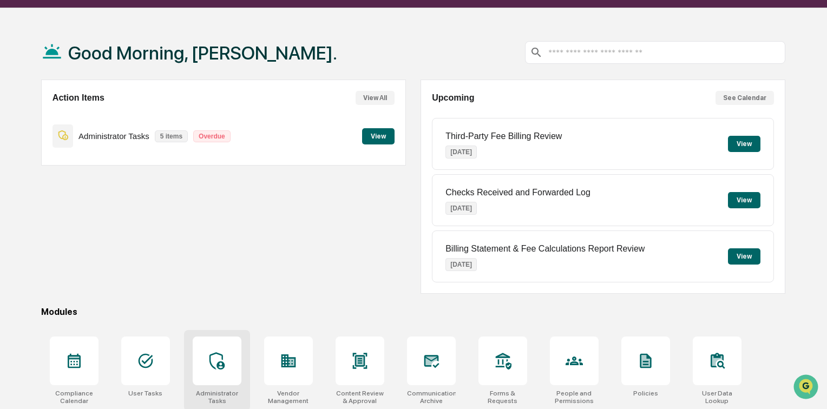
click at [226, 362] on div at bounding box center [217, 361] width 49 height 49
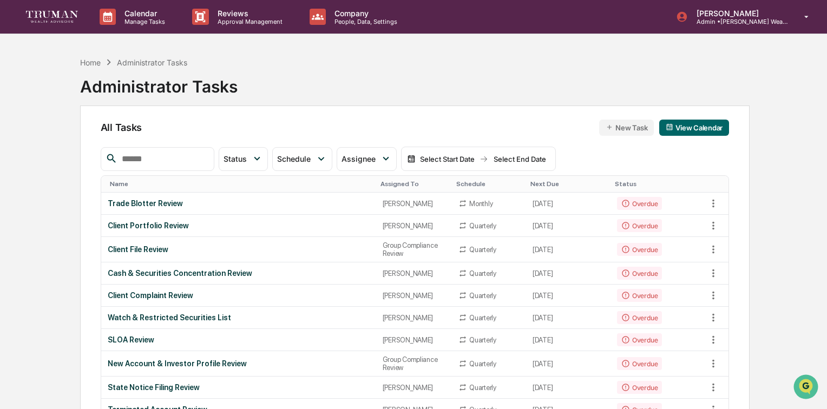
click at [168, 148] on div at bounding box center [158, 159] width 114 height 24
click at [163, 162] on input "text" at bounding box center [163, 159] width 92 height 14
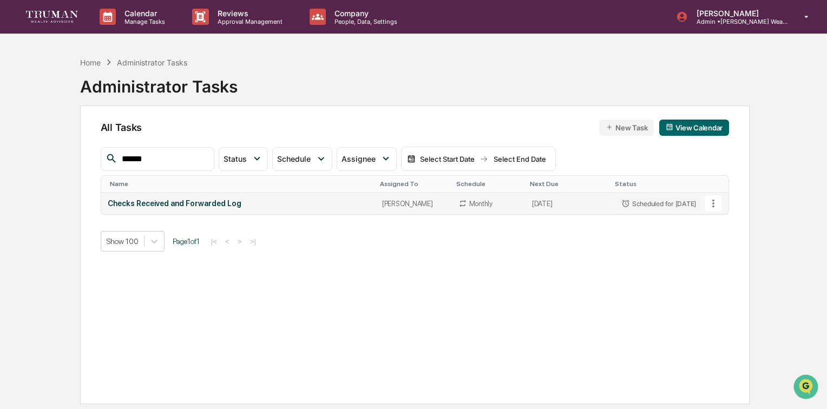
type input "******"
click at [198, 201] on div "Checks Received and Forwarded Log" at bounding box center [238, 203] width 261 height 9
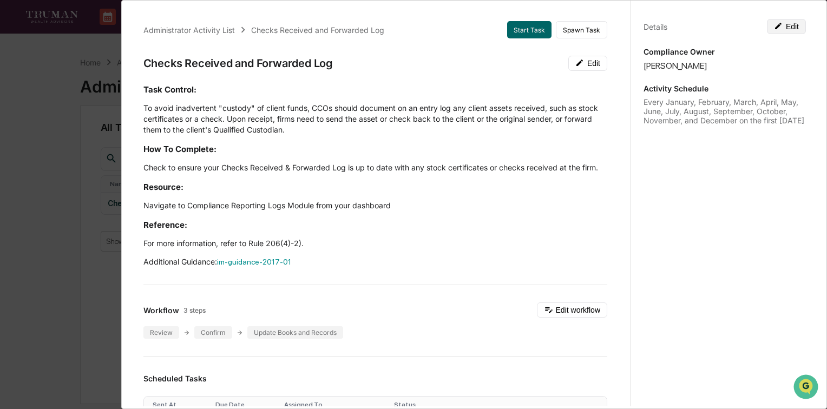
click at [790, 23] on button "Edit" at bounding box center [786, 26] width 39 height 15
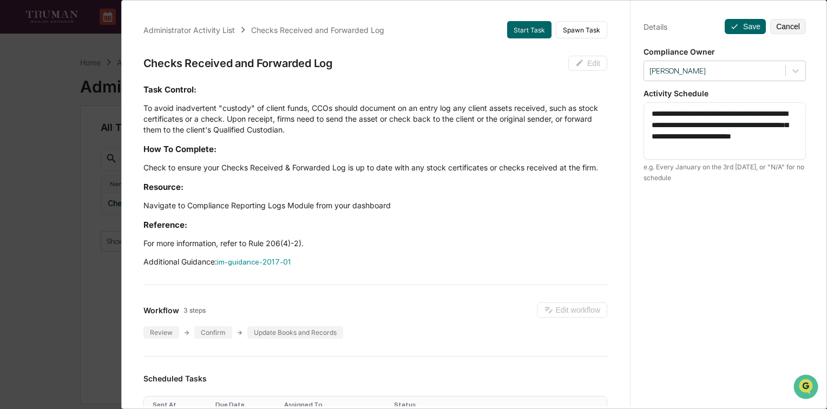
click at [745, 126] on textarea "**********" at bounding box center [725, 130] width 146 height 45
drag, startPoint x: 648, startPoint y: 135, endPoint x: 722, endPoint y: 141, distance: 74.9
click at [722, 141] on textarea "**********" at bounding box center [725, 130] width 146 height 45
drag, startPoint x: 738, startPoint y: 122, endPoint x: 689, endPoint y: 125, distance: 49.9
click at [689, 125] on textarea "**********" at bounding box center [725, 125] width 146 height 34
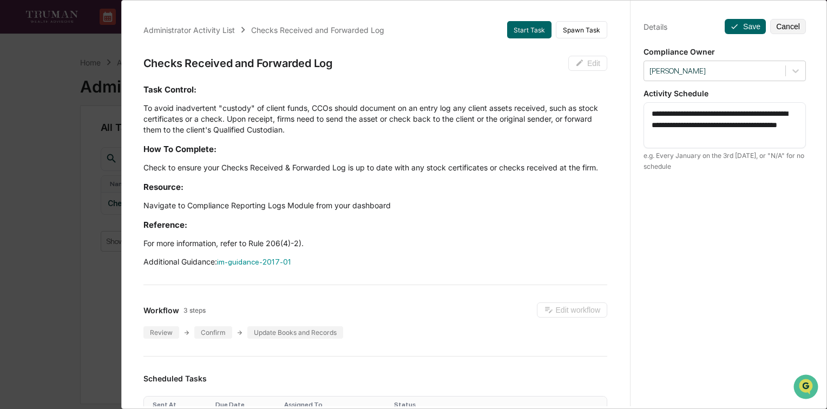
drag, startPoint x: 663, startPoint y: 125, endPoint x: 764, endPoint y: 110, distance: 102.4
click at [764, 110] on textarea "**********" at bounding box center [725, 125] width 146 height 34
click at [677, 126] on textarea "**********" at bounding box center [725, 125] width 146 height 34
drag, startPoint x: 734, startPoint y: 123, endPoint x: 783, endPoint y: 126, distance: 49.9
click at [783, 126] on textarea "**********" at bounding box center [725, 125] width 146 height 34
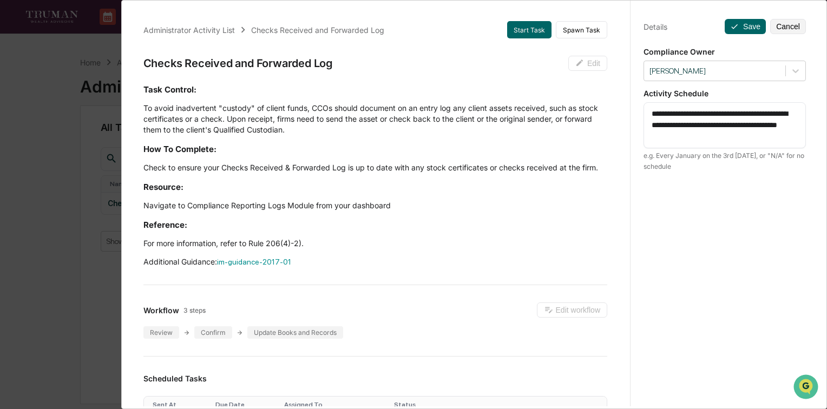
drag, startPoint x: 739, startPoint y: 111, endPoint x: 670, endPoint y: 113, distance: 68.8
click at [670, 113] on textarea "**********" at bounding box center [725, 125] width 146 height 34
drag, startPoint x: 718, startPoint y: 113, endPoint x: 733, endPoint y: 113, distance: 15.2
click at [733, 113] on textarea "**********" at bounding box center [725, 125] width 146 height 34
drag, startPoint x: 696, startPoint y: 113, endPoint x: 737, endPoint y: 116, distance: 40.8
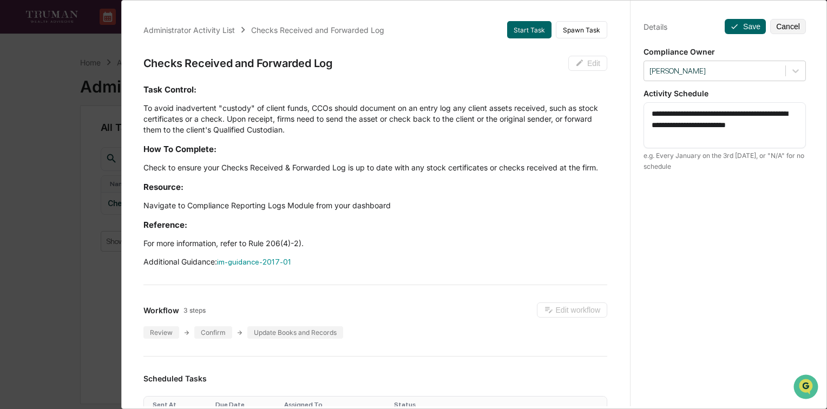
click at [737, 116] on textarea "**********" at bounding box center [725, 125] width 146 height 34
drag, startPoint x: 687, startPoint y: 126, endPoint x: 799, endPoint y: 127, distance: 112.6
click at [799, 127] on div "**********" at bounding box center [725, 119] width 162 height 35
drag, startPoint x: 721, startPoint y: 113, endPoint x: 760, endPoint y: 114, distance: 39.0
click at [760, 114] on textarea "**********" at bounding box center [725, 119] width 146 height 23
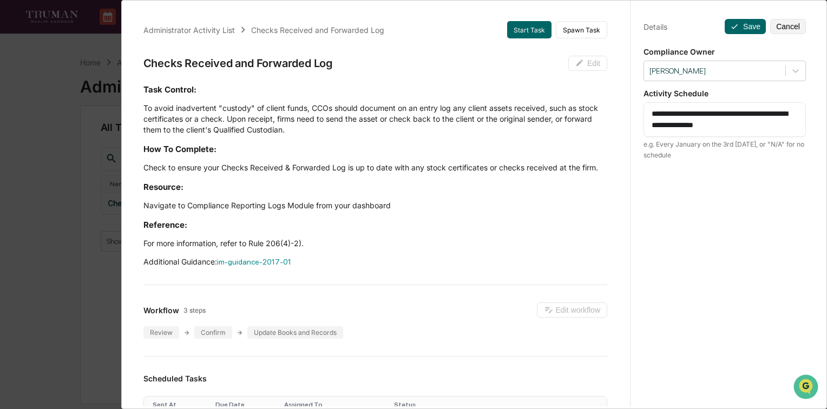
drag, startPoint x: 648, startPoint y: 124, endPoint x: 689, endPoint y: 127, distance: 40.7
click at [689, 127] on textarea "**********" at bounding box center [725, 119] width 146 height 23
type textarea "**********"
click at [741, 28] on button "Save" at bounding box center [745, 26] width 41 height 15
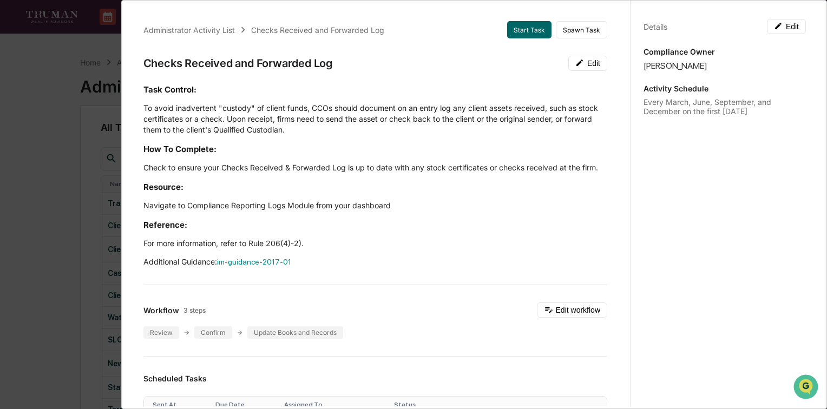
click at [63, 160] on div "Administrator Activity List Checks Received and Forwarded Log Start Task Spawn …" at bounding box center [413, 204] width 827 height 409
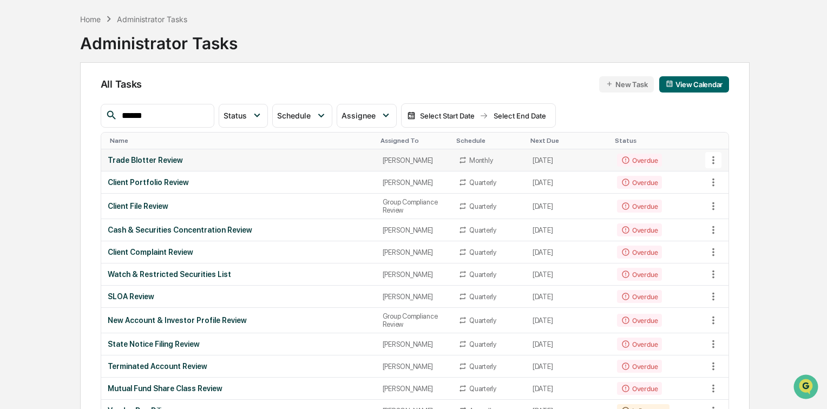
scroll to position [87, 0]
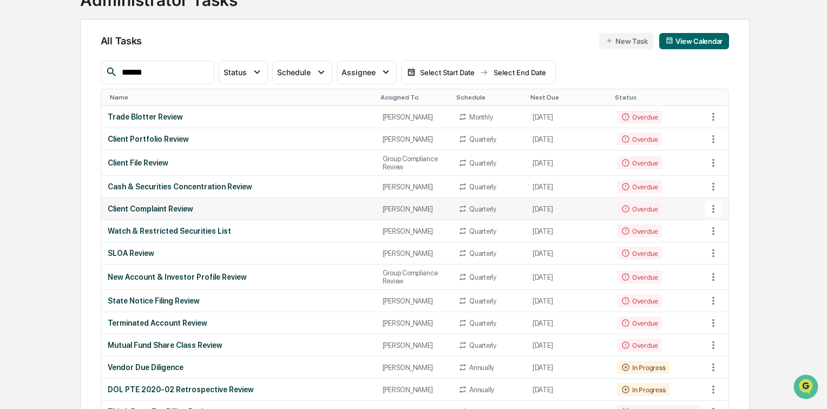
click at [185, 211] on div "Client Complaint Review" at bounding box center [239, 209] width 262 height 9
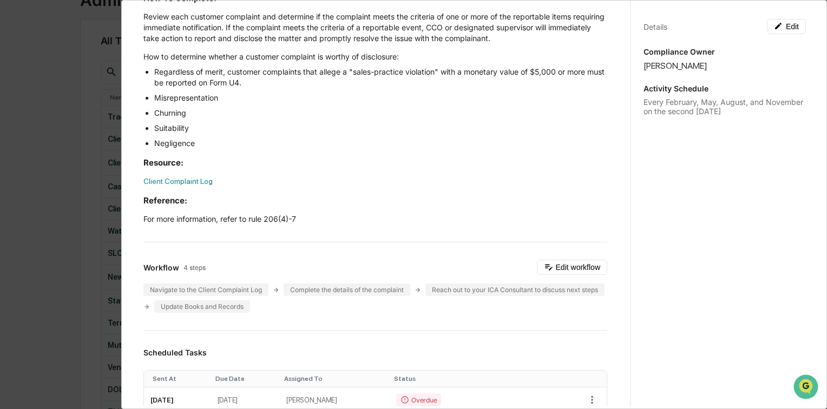
scroll to position [0, 0]
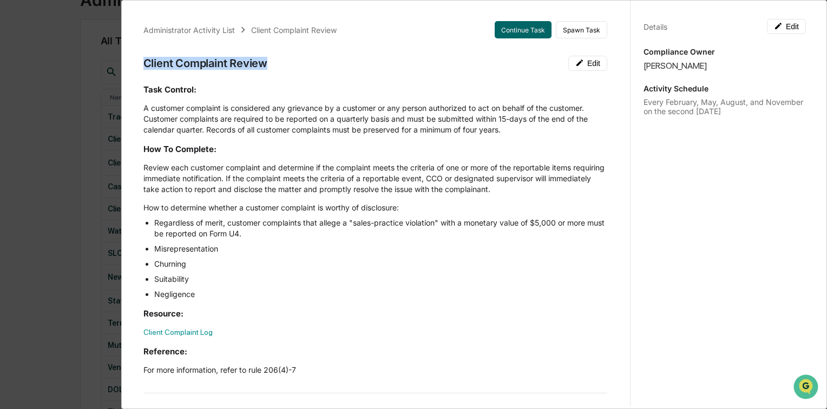
drag, startPoint x: 145, startPoint y: 61, endPoint x: 279, endPoint y: 64, distance: 133.8
click at [279, 64] on div "Client Complaint Review Edit" at bounding box center [375, 63] width 464 height 15
click at [526, 24] on button "Continue Task" at bounding box center [523, 29] width 57 height 17
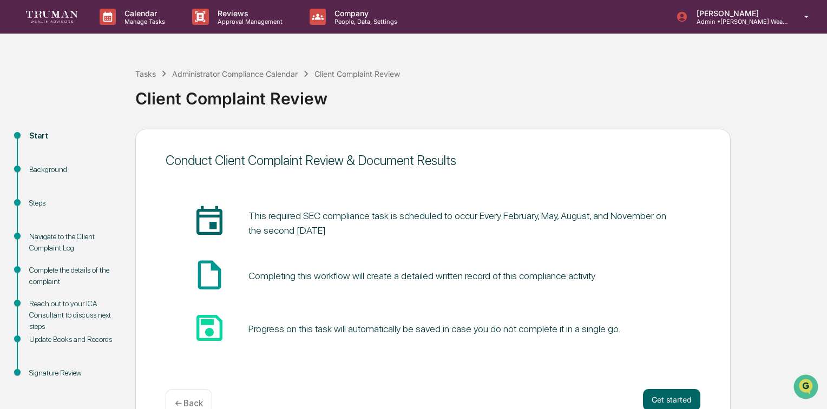
scroll to position [26, 0]
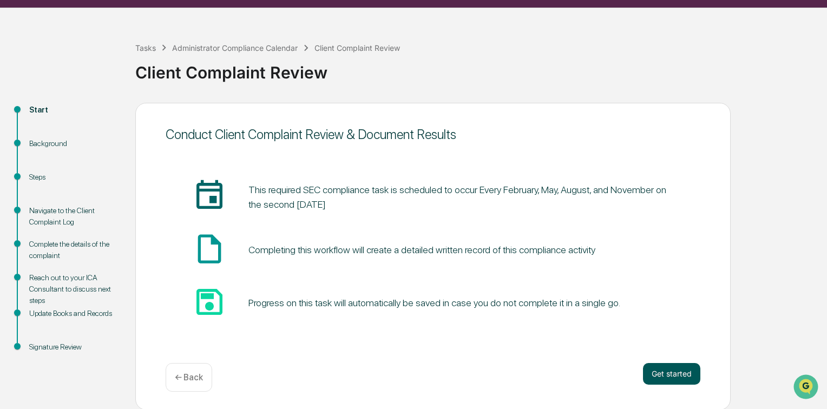
click at [685, 372] on button "Get started" at bounding box center [671, 374] width 57 height 22
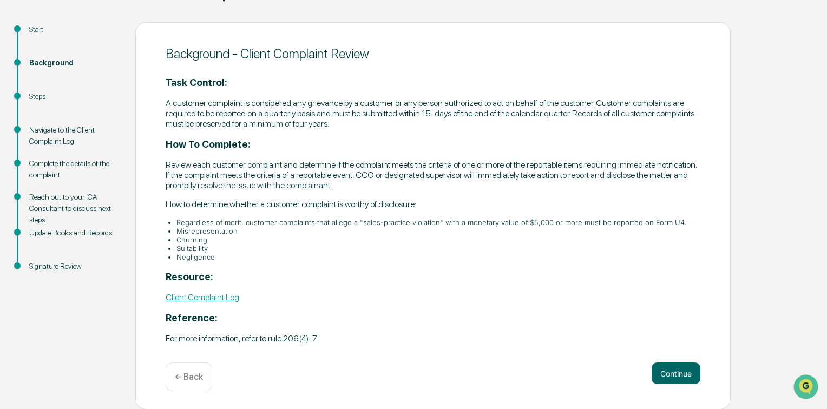
scroll to position [107, 0]
click at [671, 371] on button "Continue" at bounding box center [676, 373] width 49 height 22
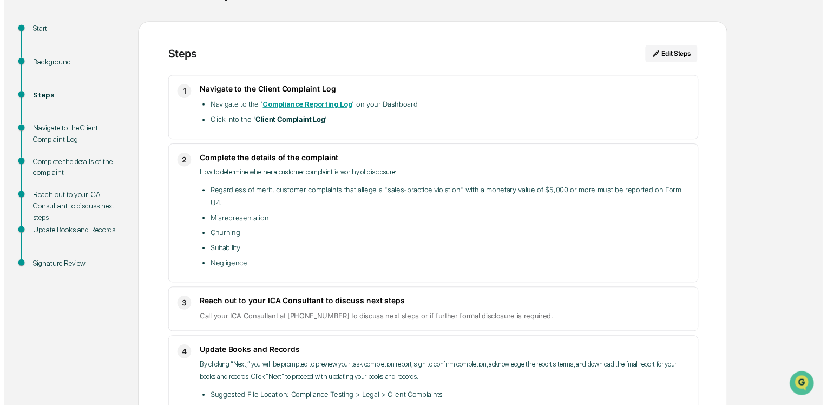
scroll to position [159, 0]
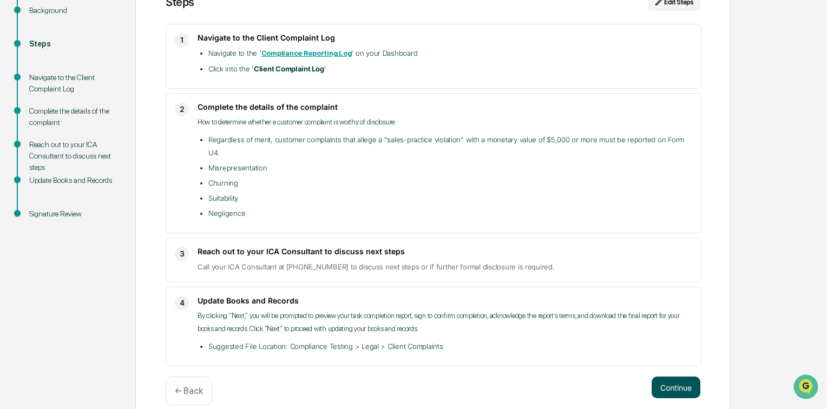
click at [674, 377] on button "Continue" at bounding box center [676, 388] width 49 height 22
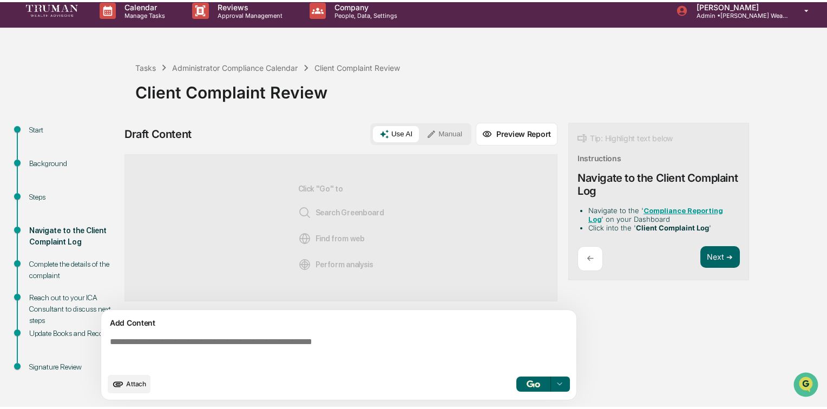
scroll to position [8, 0]
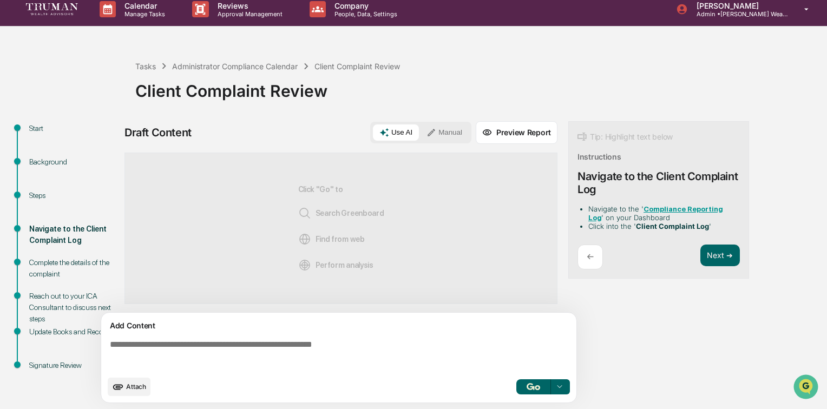
click at [455, 132] on button "Manual" at bounding box center [444, 133] width 49 height 16
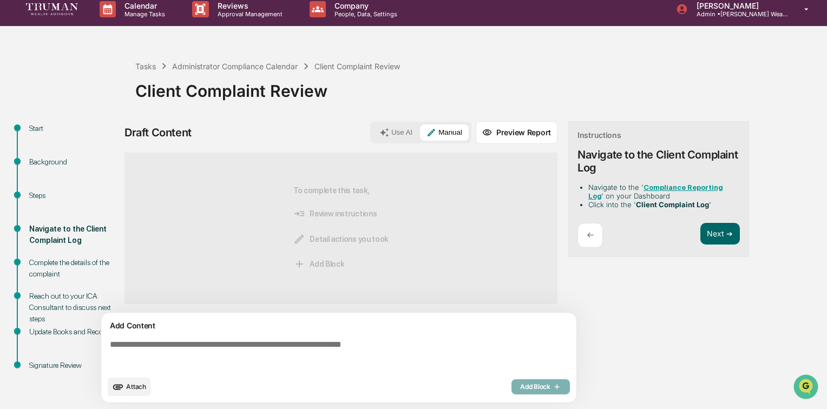
click at [329, 341] on textarea at bounding box center [341, 355] width 471 height 39
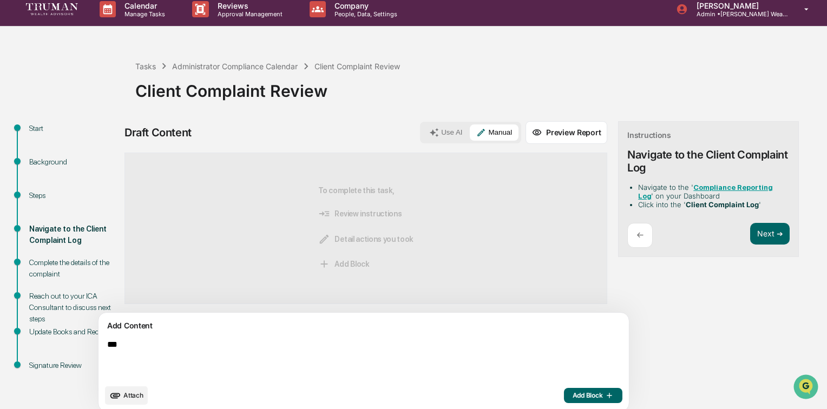
type textarea "***"
click at [573, 397] on span "Add Block" at bounding box center [593, 395] width 41 height 9
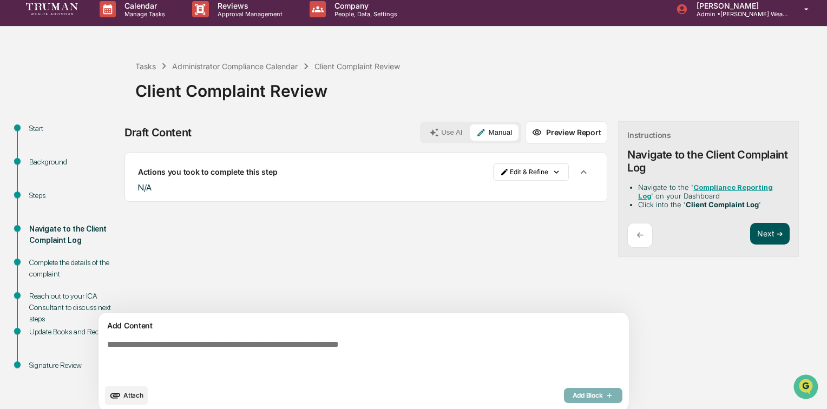
click at [750, 227] on button "Next ➔" at bounding box center [770, 234] width 40 height 22
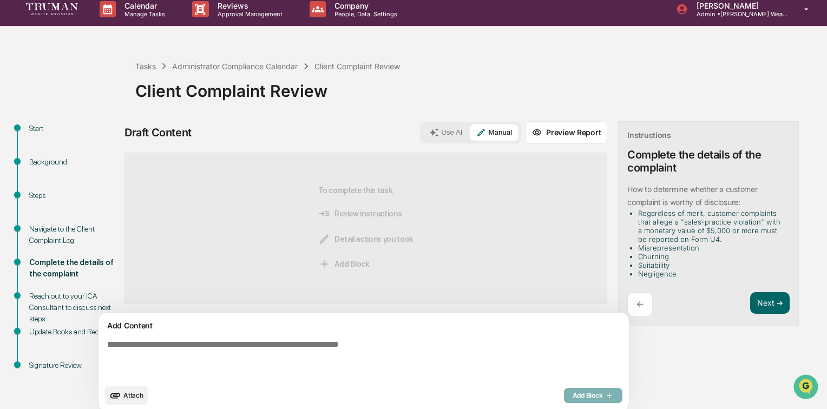
click at [470, 130] on button "Manual" at bounding box center [494, 133] width 49 height 16
click at [345, 349] on textarea at bounding box center [338, 360] width 471 height 48
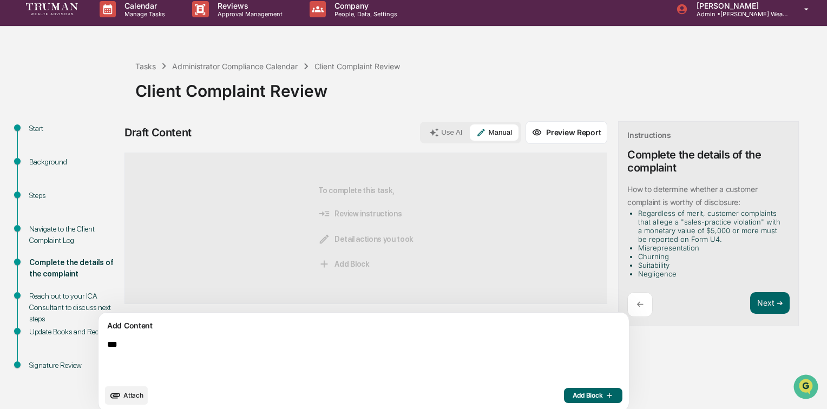
type textarea "***"
click at [573, 396] on span "Add Block" at bounding box center [593, 395] width 41 height 9
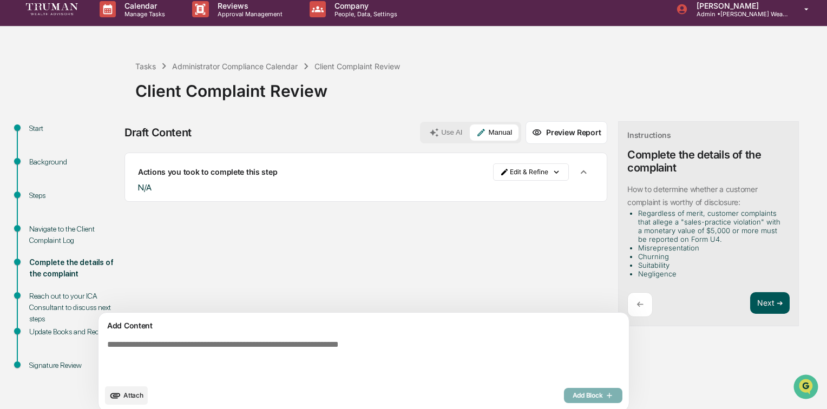
click at [750, 305] on button "Next ➔" at bounding box center [770, 303] width 40 height 22
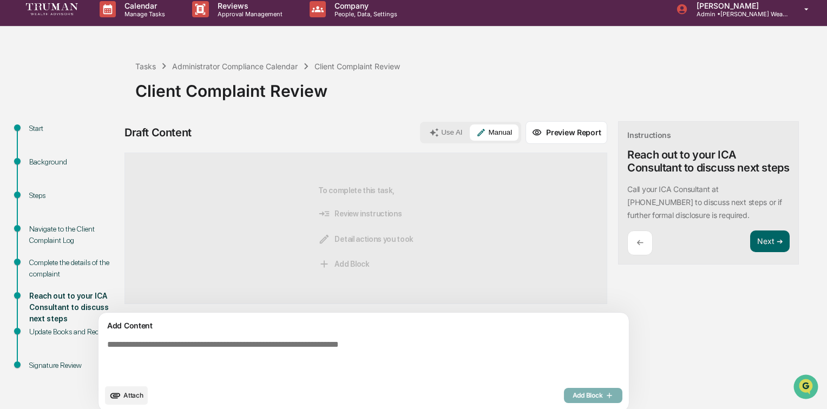
click at [417, 344] on textarea at bounding box center [338, 360] width 471 height 48
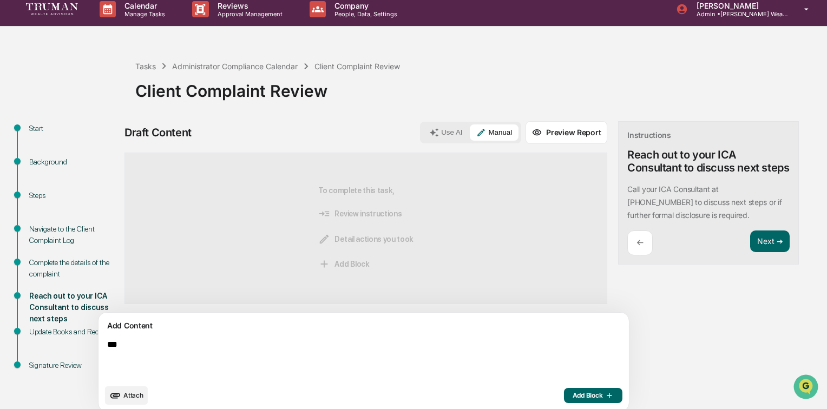
type textarea "***"
click at [573, 395] on span "Add Block" at bounding box center [593, 395] width 41 height 9
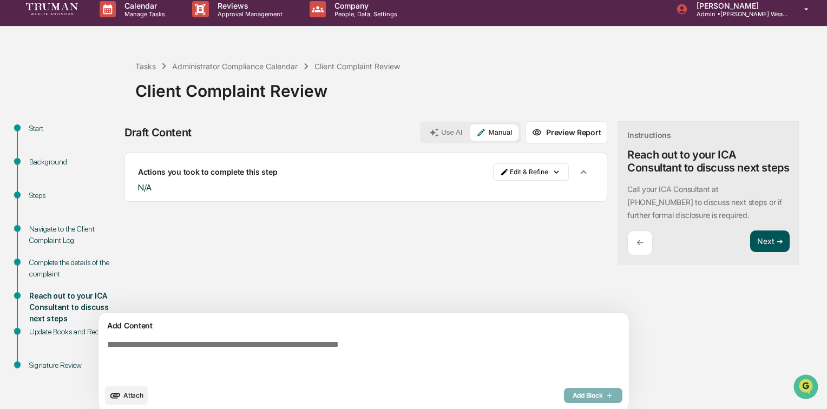
click at [750, 252] on button "Next ➔" at bounding box center [770, 242] width 40 height 22
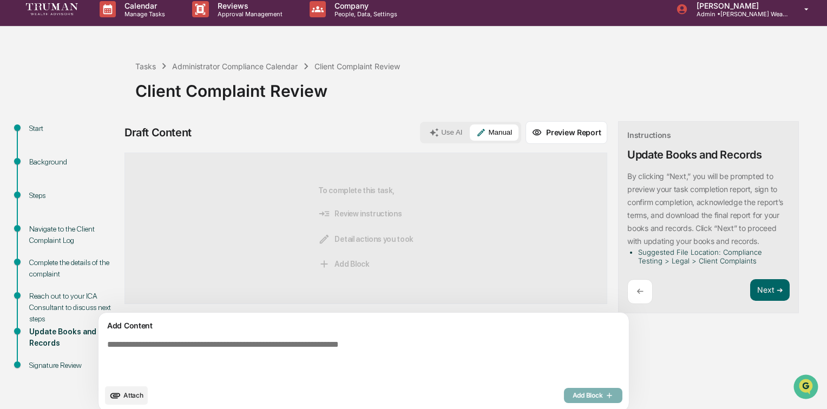
click at [456, 338] on textarea at bounding box center [338, 360] width 471 height 48
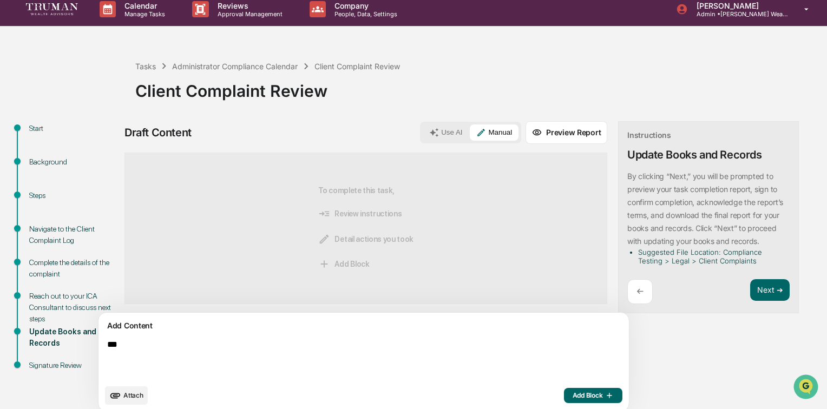
type textarea "***"
click at [573, 396] on span "Add Block" at bounding box center [593, 395] width 41 height 9
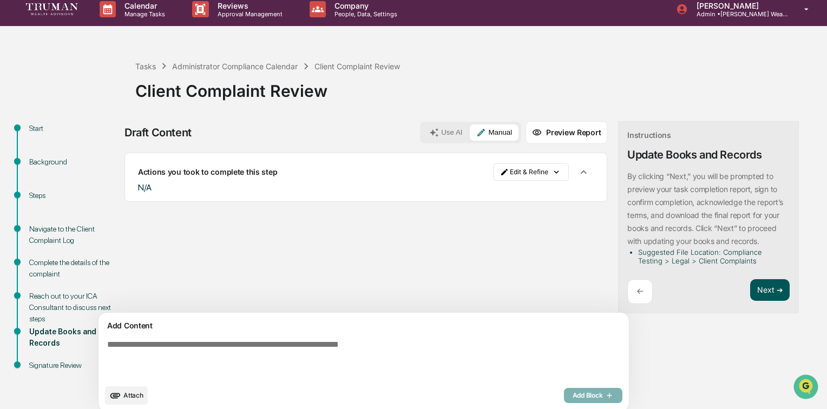
click at [750, 291] on button "Next ➔" at bounding box center [770, 290] width 40 height 22
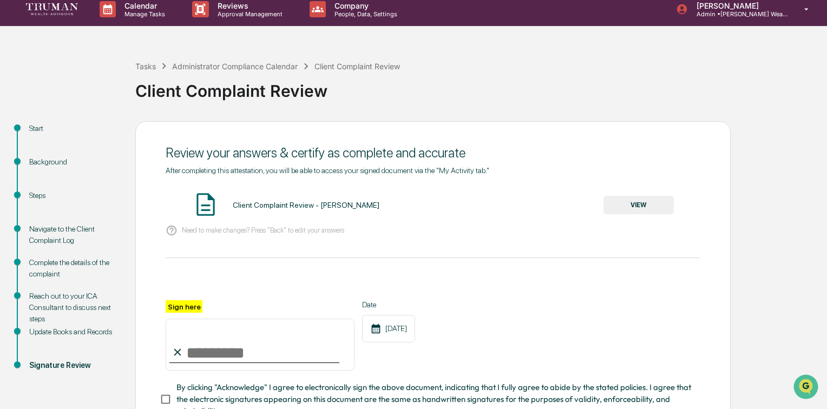
click at [233, 356] on input "Sign here" at bounding box center [260, 345] width 189 height 52
type input "**********"
click at [630, 201] on button "VIEW" at bounding box center [639, 205] width 70 height 18
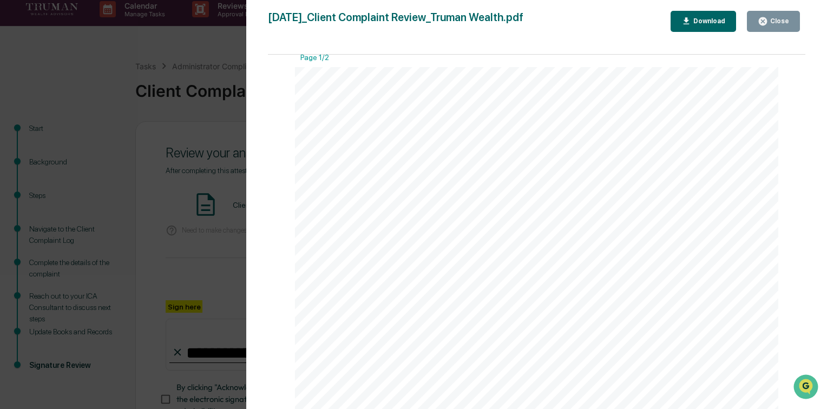
scroll to position [0, 0]
click at [772, 25] on div "Close" at bounding box center [773, 21] width 31 height 10
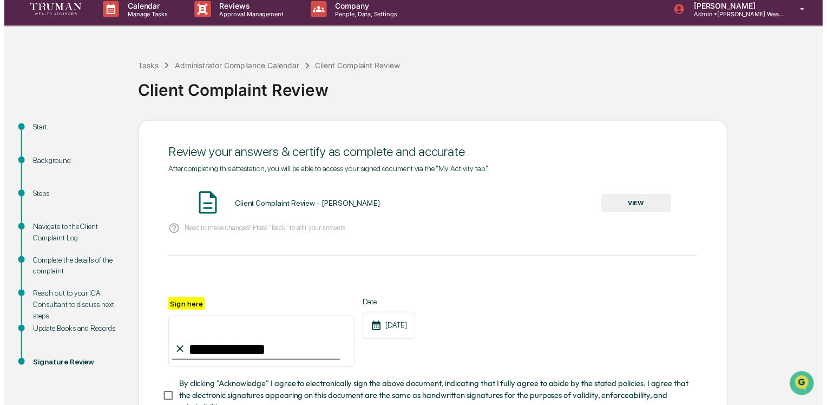
scroll to position [94, 0]
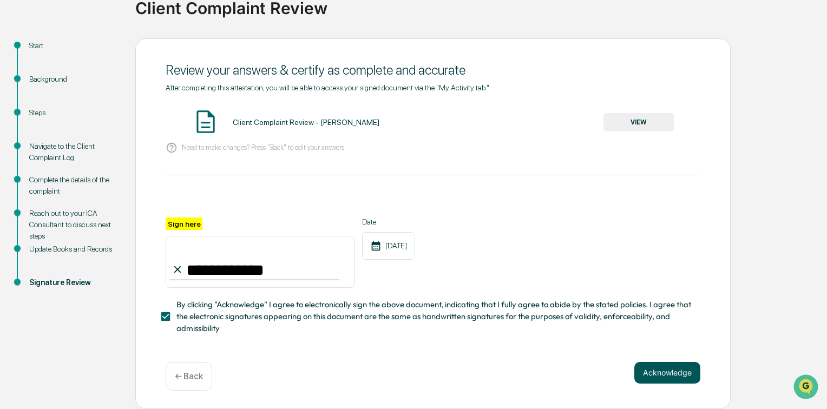
click at [659, 372] on button "Acknowledge" at bounding box center [668, 373] width 66 height 22
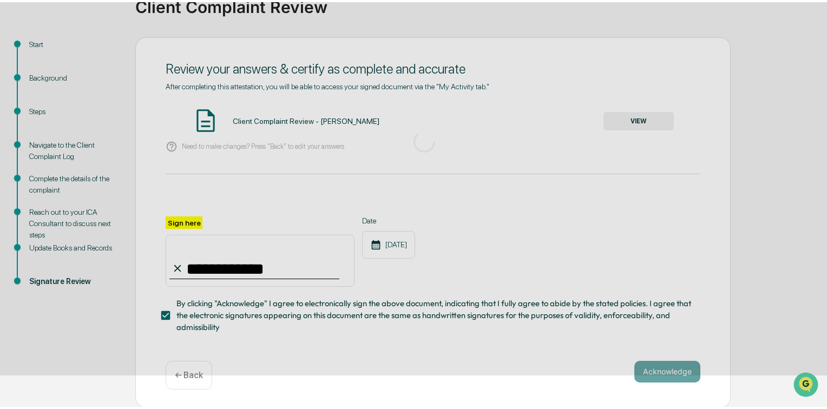
scroll to position [26, 0]
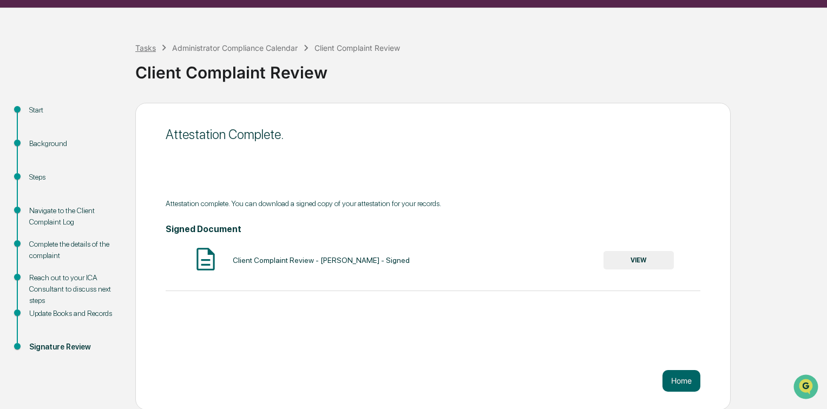
click at [150, 45] on div "Tasks" at bounding box center [145, 47] width 21 height 9
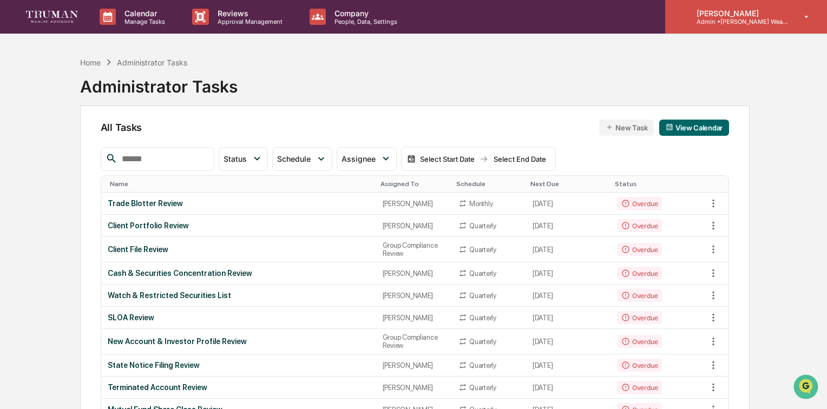
click at [743, 11] on p "[PERSON_NAME]" at bounding box center [738, 13] width 101 height 9
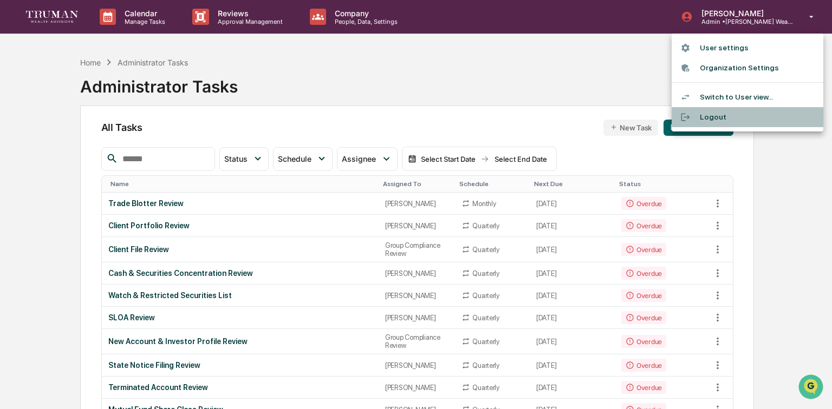
click at [714, 118] on li "Logout" at bounding box center [747, 117] width 152 height 20
